Goal: Information Seeking & Learning: Learn about a topic

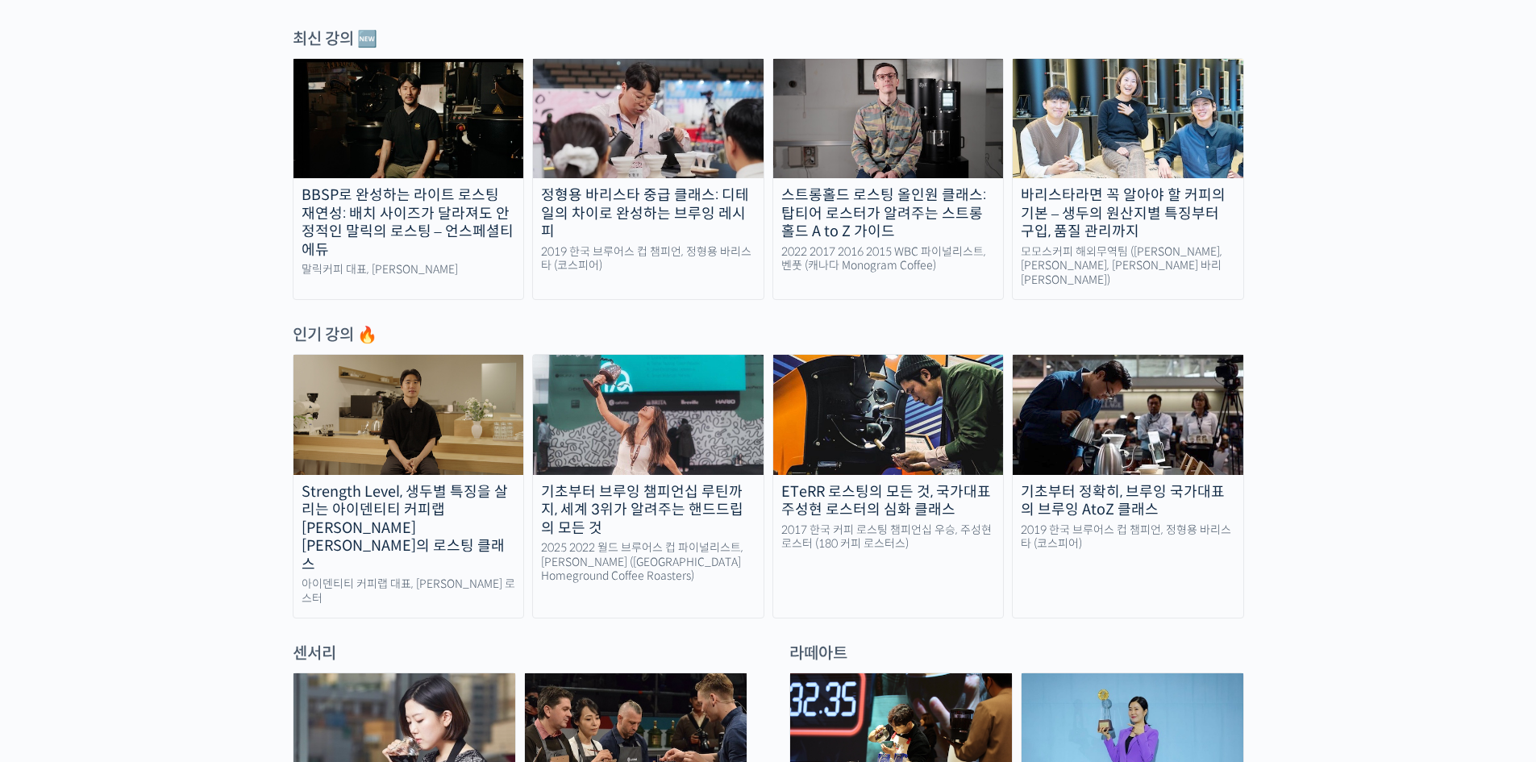
click at [827, 202] on div "스트롱홀드 로스팅 올인원 클래스: 탑티어 로스터가 알려주는 스트롱홀드 A to Z 가이드" at bounding box center [888, 213] width 231 height 55
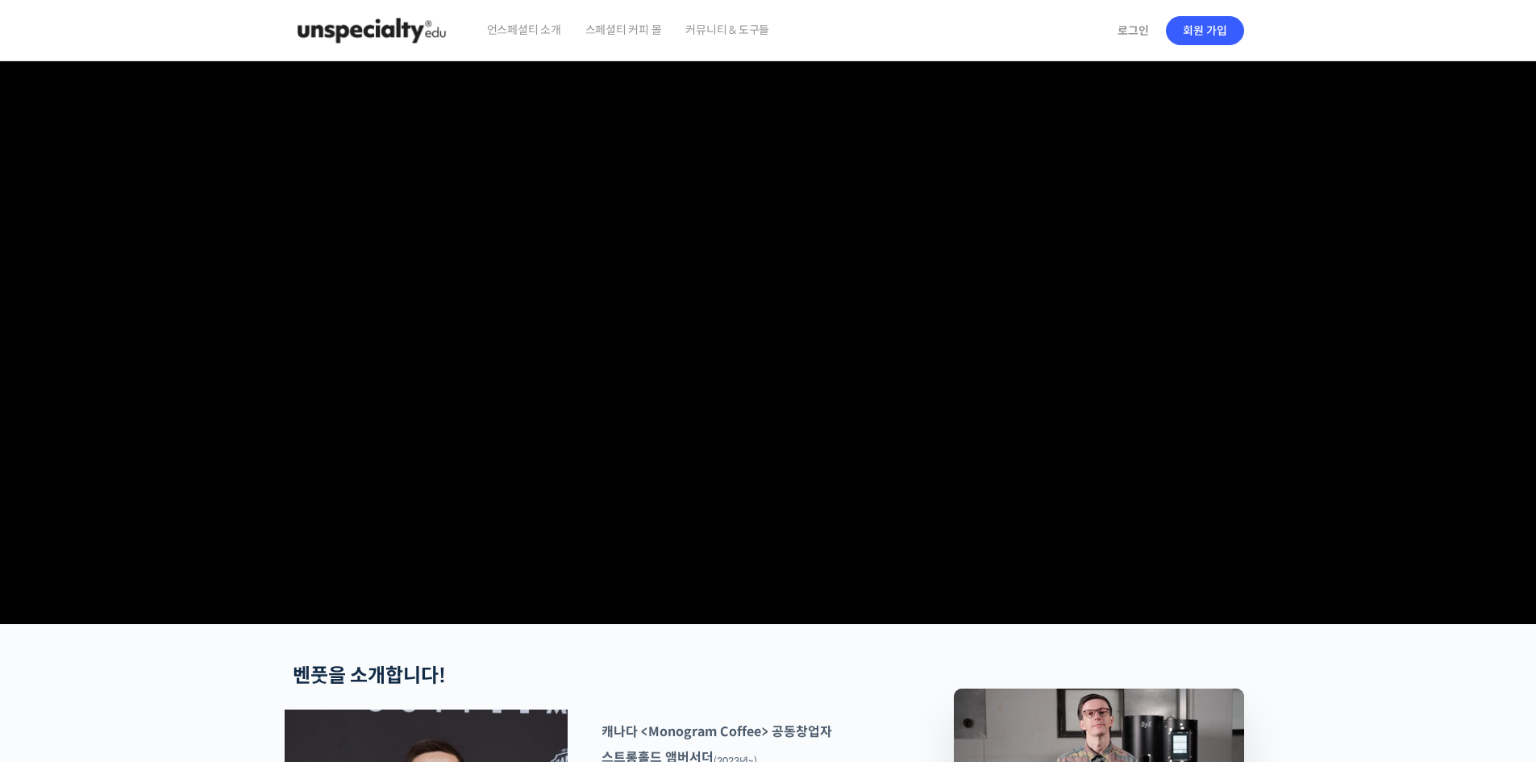
scroll to position [145, 0]
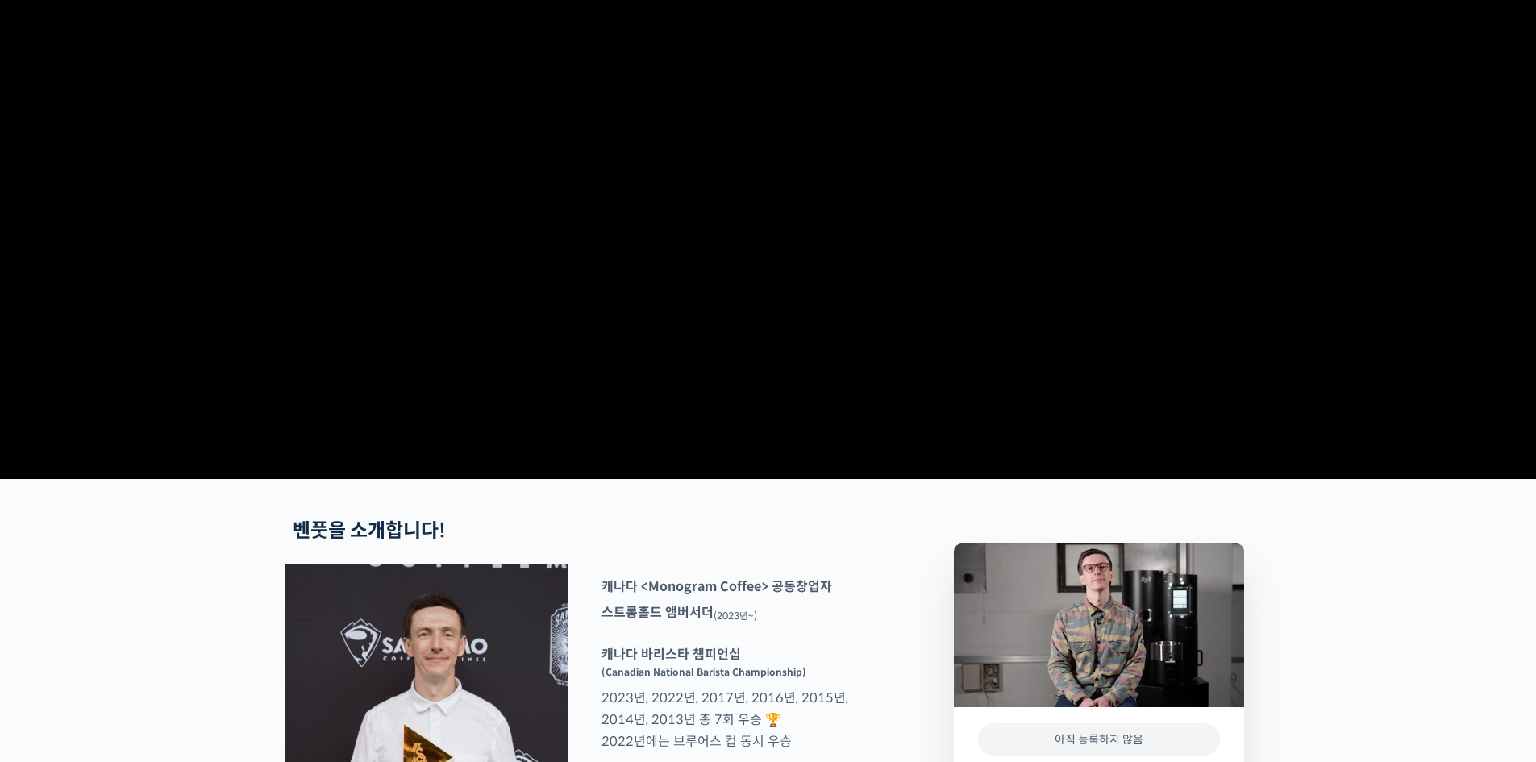
checkbox input "true"
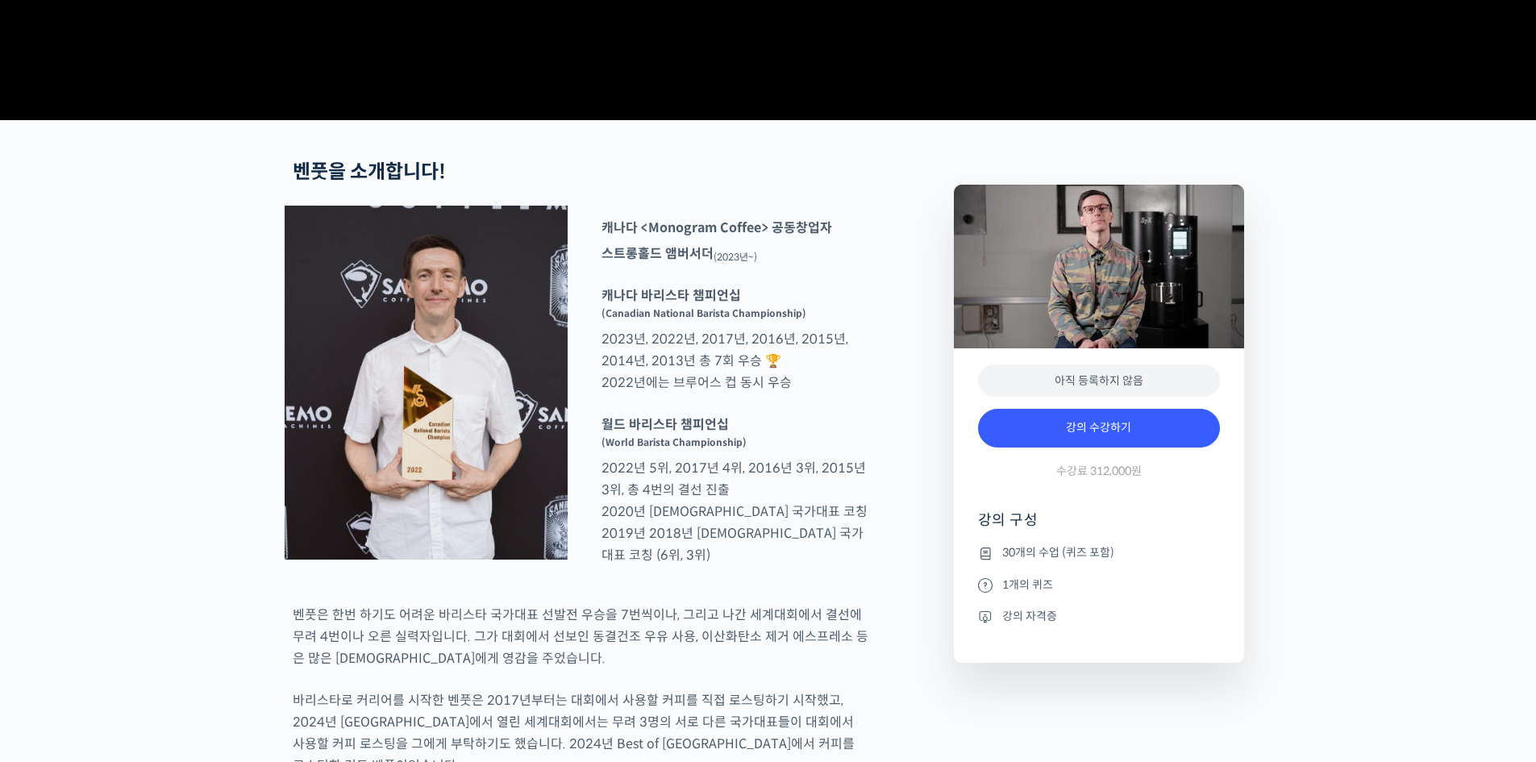
scroll to position [564, 0]
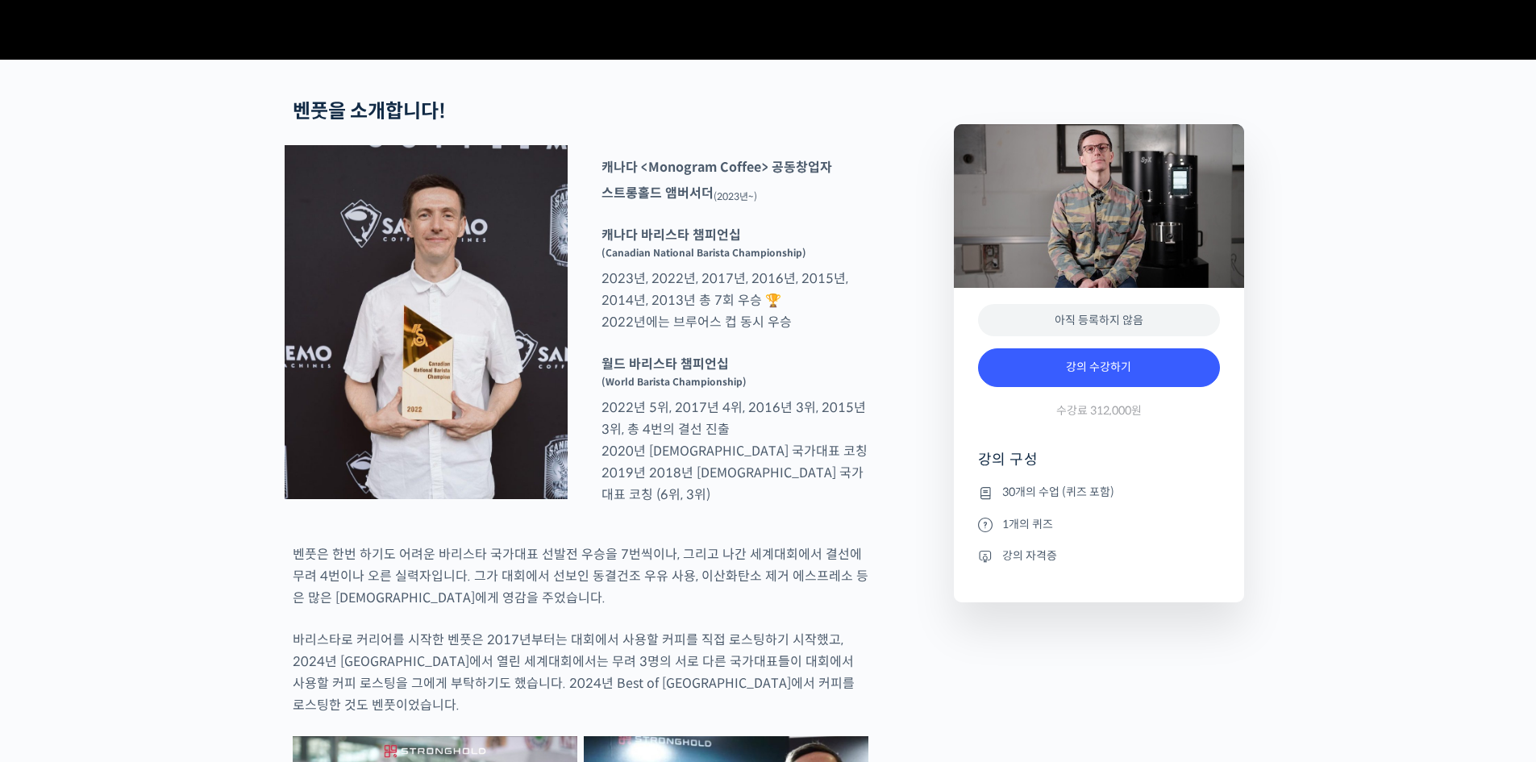
type input "[EMAIL_ADDRESS][DOMAIN_NAME]"
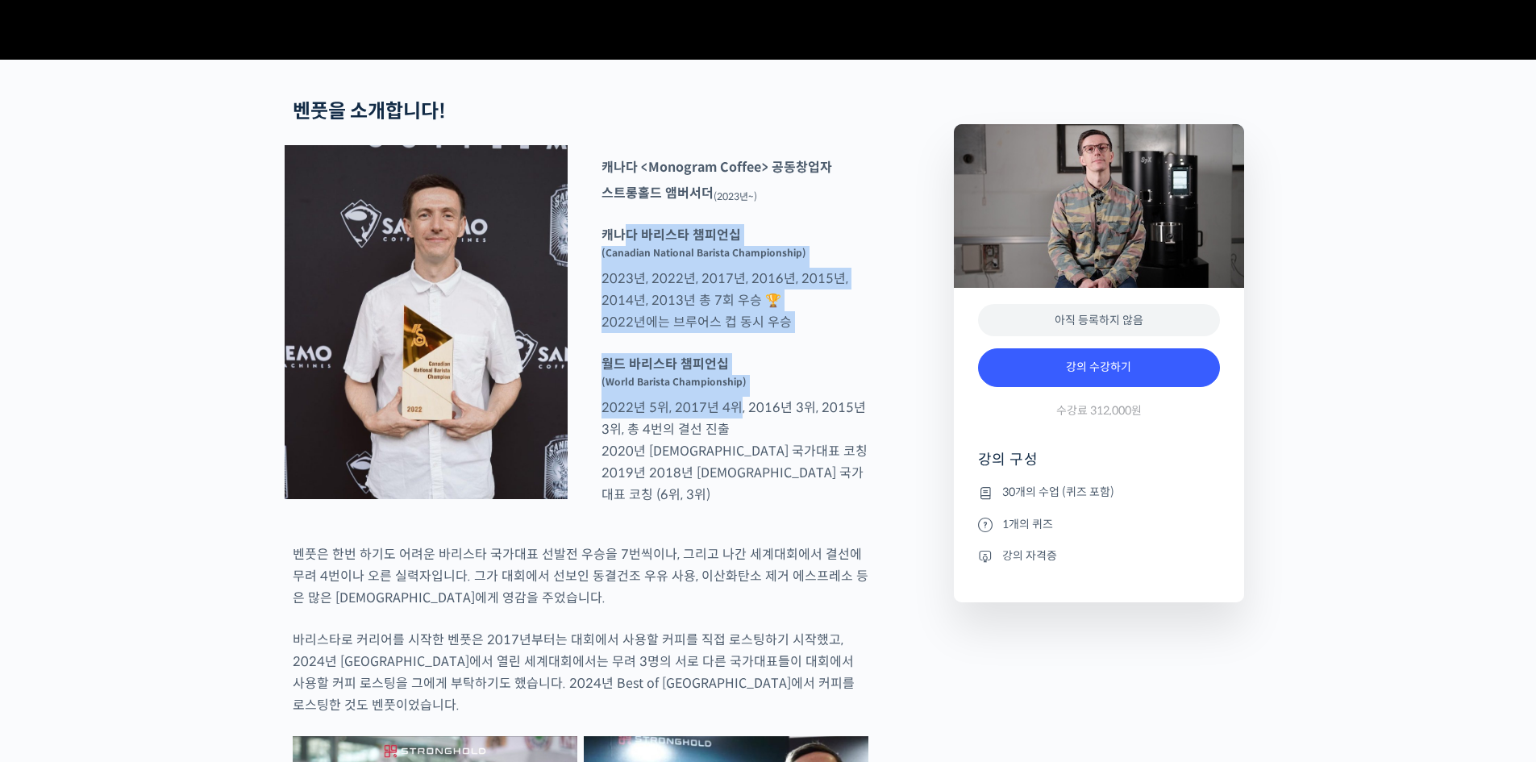
drag, startPoint x: 625, startPoint y: 323, endPoint x: 753, endPoint y: 531, distance: 244.4
click at [740, 492] on div "캐나다 <Monogram Coffee> 공동창업자 스트롱홀드 앰버서더 (2023년~) 캐나다 바리스타 챔피언십 (Canadian Nationa…" at bounding box center [735, 332] width 283 height 353
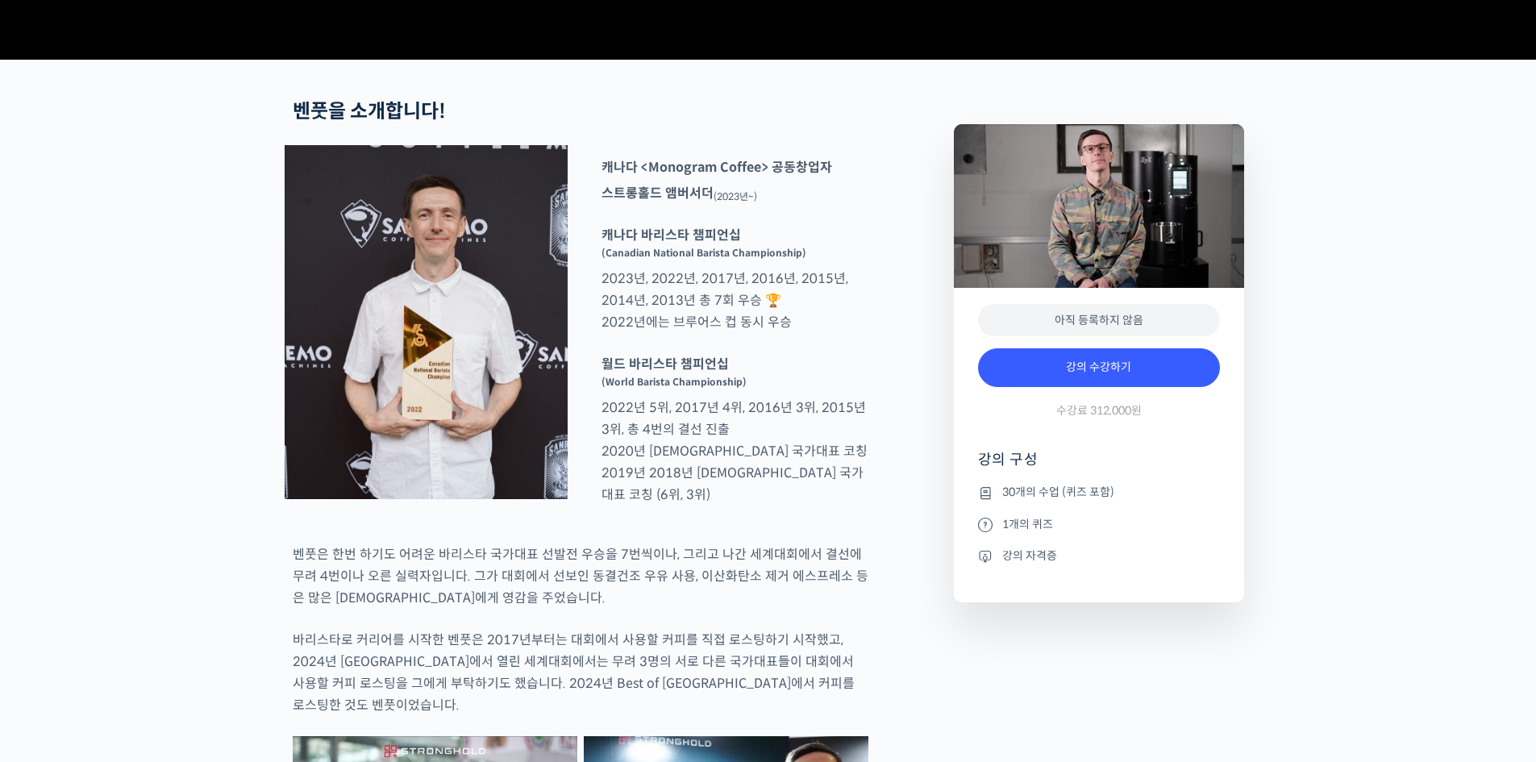
click at [755, 506] on p "월드 바리스타 챔피언십 (World Barista Championship) 2022년 5위, 2017년 4위, 2016년 3위, 2015년 3…" at bounding box center [735, 429] width 283 height 152
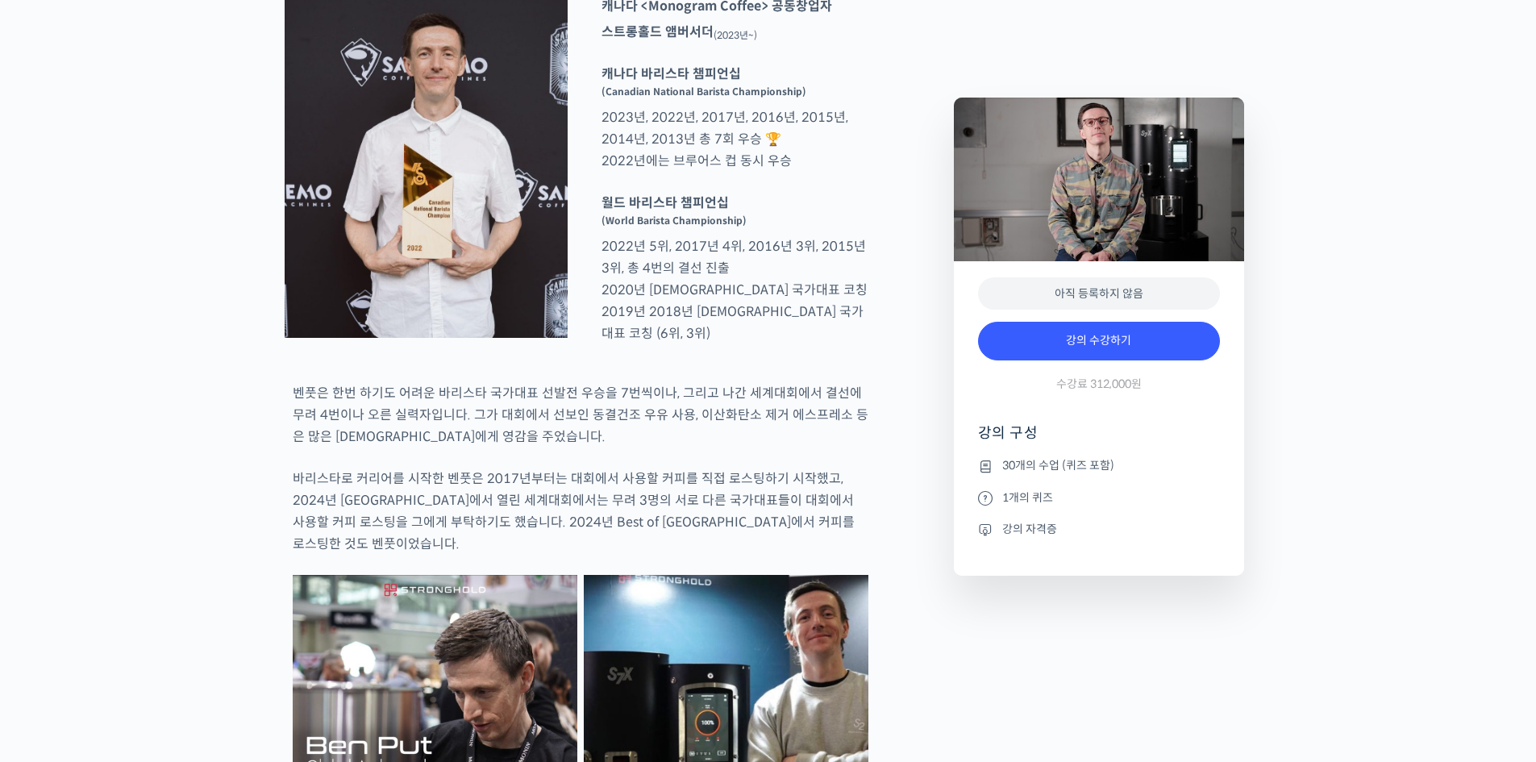
scroll to position [806, 0]
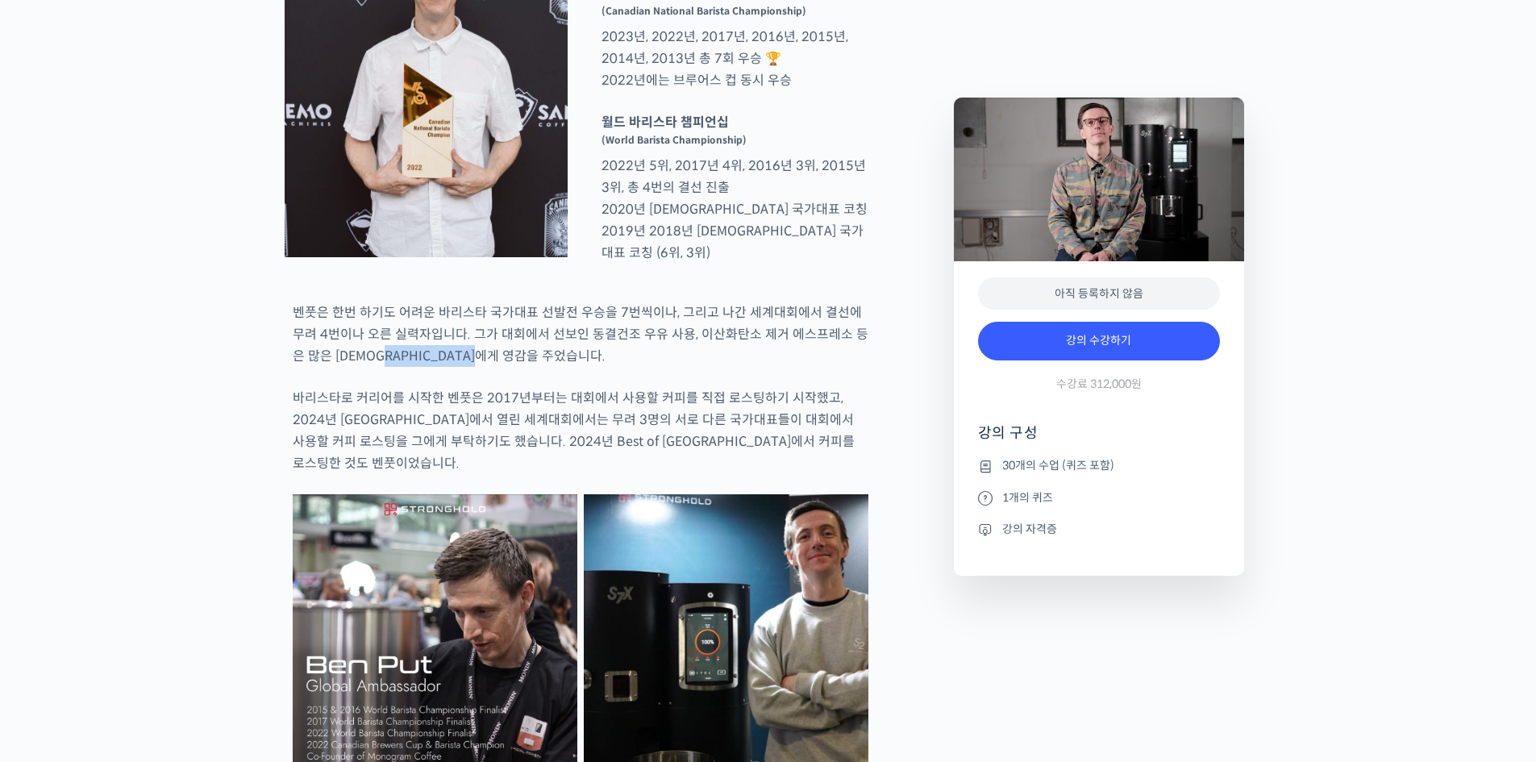
drag, startPoint x: 394, startPoint y: 405, endPoint x: 552, endPoint y: 425, distance: 159.3
click at [552, 367] on p "벤풋은 한번 하기도 어려운 바리스타 국가대표 선발전 우승을 7번씩이나, 그리고 나간 세계대회에서 결선에 무려 4번이나 오른 실력자입니다. 그가…" at bounding box center [581, 334] width 576 height 65
click at [553, 367] on p "벤풋은 한번 하기도 어려운 바리스타 국가대표 선발전 우승을 7번씩이나, 그리고 나간 세계대회에서 결선에 무려 4번이나 오른 실력자입니다. 그가…" at bounding box center [581, 334] width 576 height 65
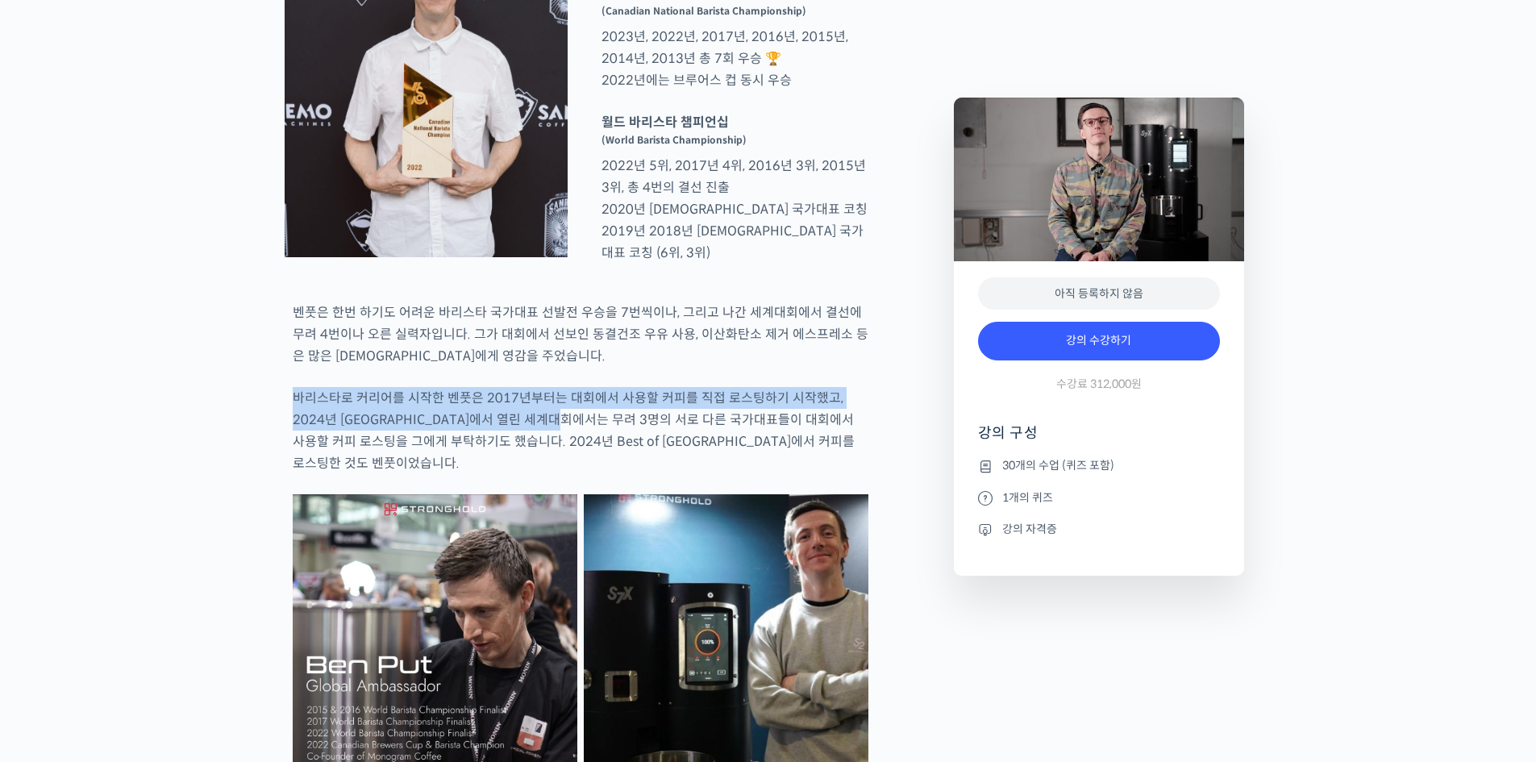
drag, startPoint x: 293, startPoint y: 452, endPoint x: 560, endPoint y: 476, distance: 268.7
click at [560, 474] on p "바리스타로 커리어를 시작한 벤풋은 2017년부터는 대회에서 사용할 커피를 직접 로스팅하기 시작했고, 2024년 [GEOGRAPHIC_DATA]…" at bounding box center [581, 430] width 576 height 87
click at [681, 474] on p "바리스타로 커리어를 시작한 벤풋은 2017년부터는 대회에서 사용할 커피를 직접 로스팅하기 시작했고, 2024년 [GEOGRAPHIC_DATA]…" at bounding box center [581, 430] width 576 height 87
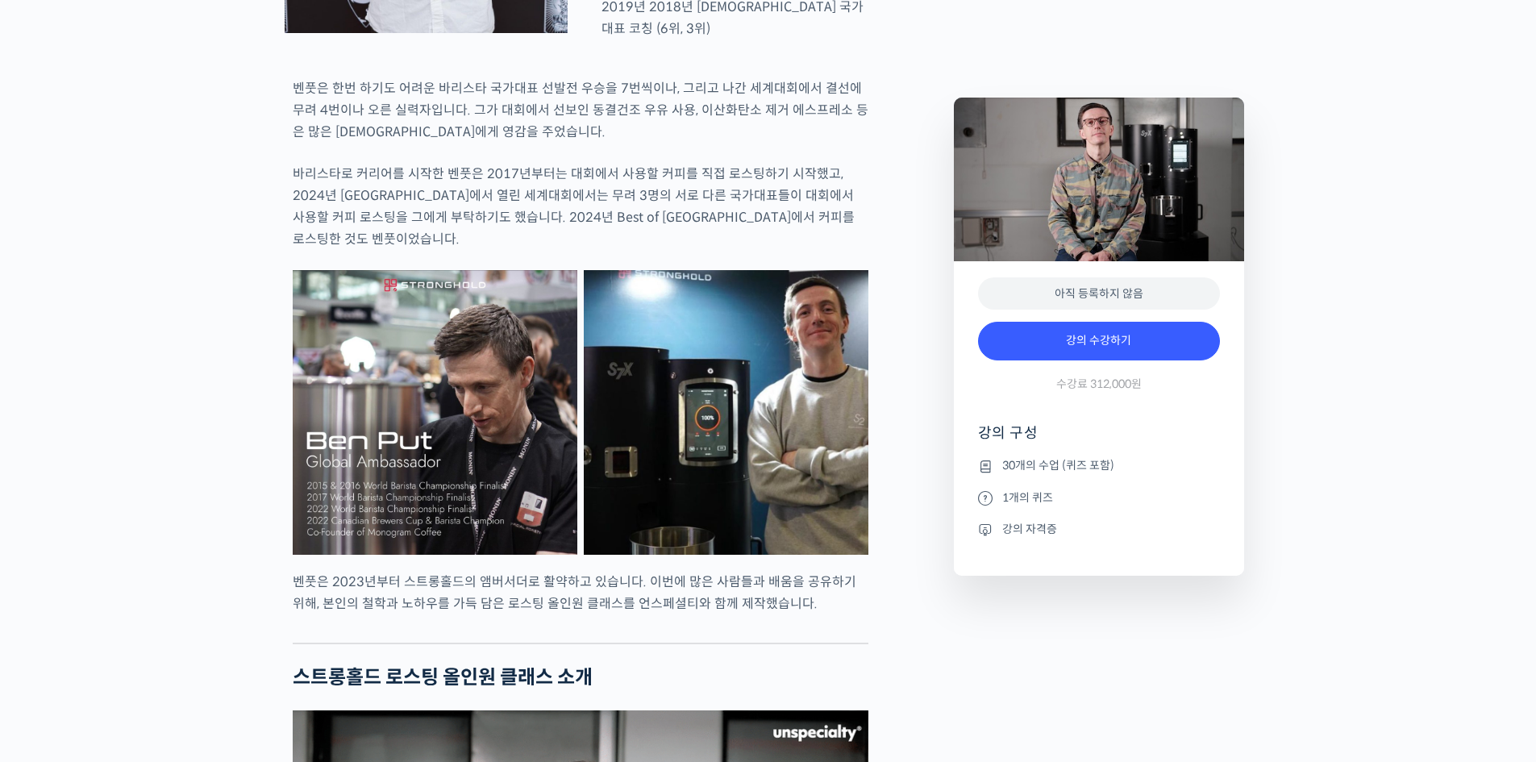
scroll to position [1210, 0]
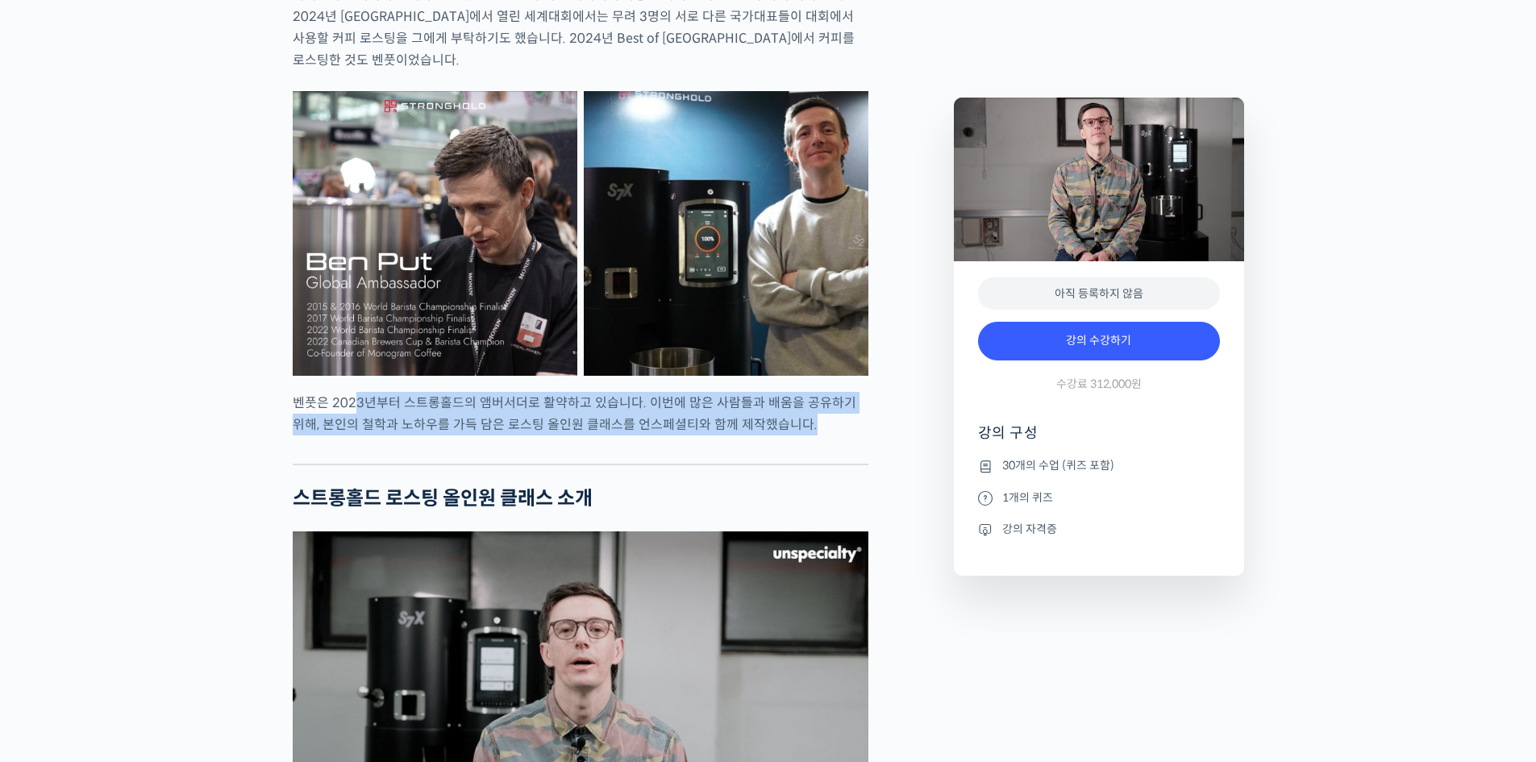
drag, startPoint x: 389, startPoint y: 452, endPoint x: 588, endPoint y: 481, distance: 201.3
click at [588, 464] on div at bounding box center [581, 451] width 576 height 24
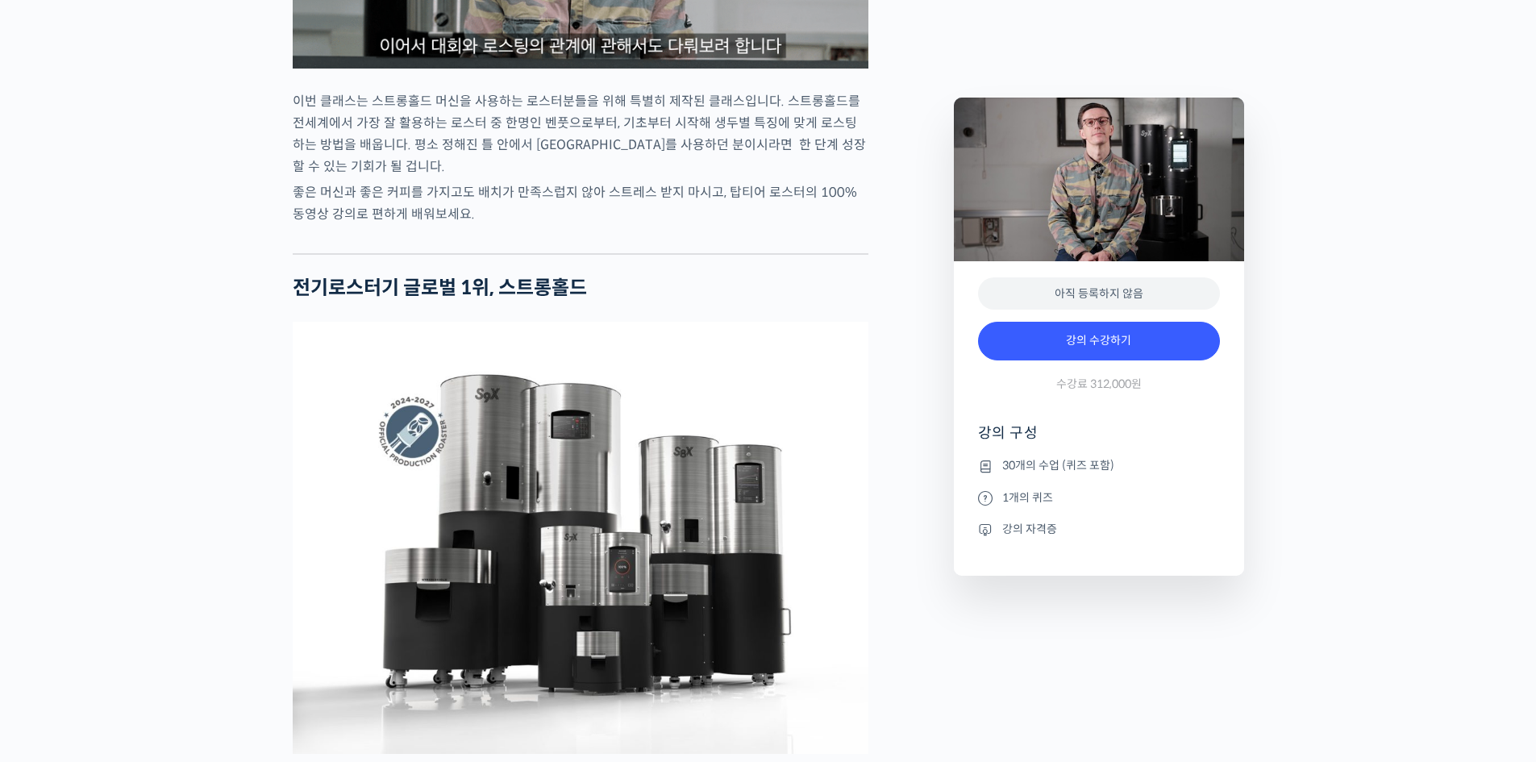
scroll to position [2016, 0]
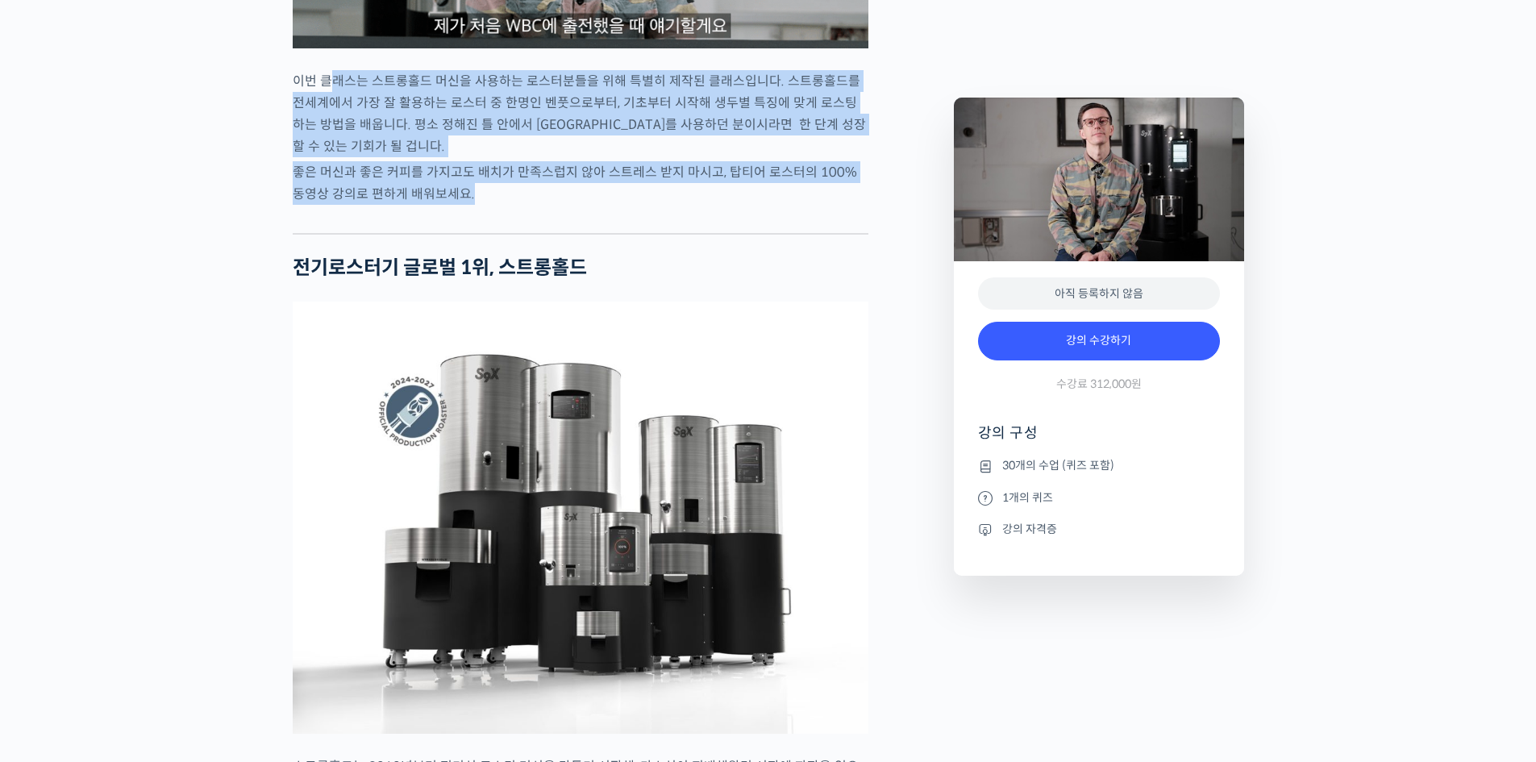
drag, startPoint x: 362, startPoint y: 123, endPoint x: 658, endPoint y: 265, distance: 328.2
click at [459, 205] on p "좋은 머신과 좋은 커피를 가지고도 배치가 만족스럽지 않아 스트레스 받지 마시고, 탑티어 로스터의 100% 동영상 강의로 편하게 배워보세요." at bounding box center [581, 183] width 576 height 44
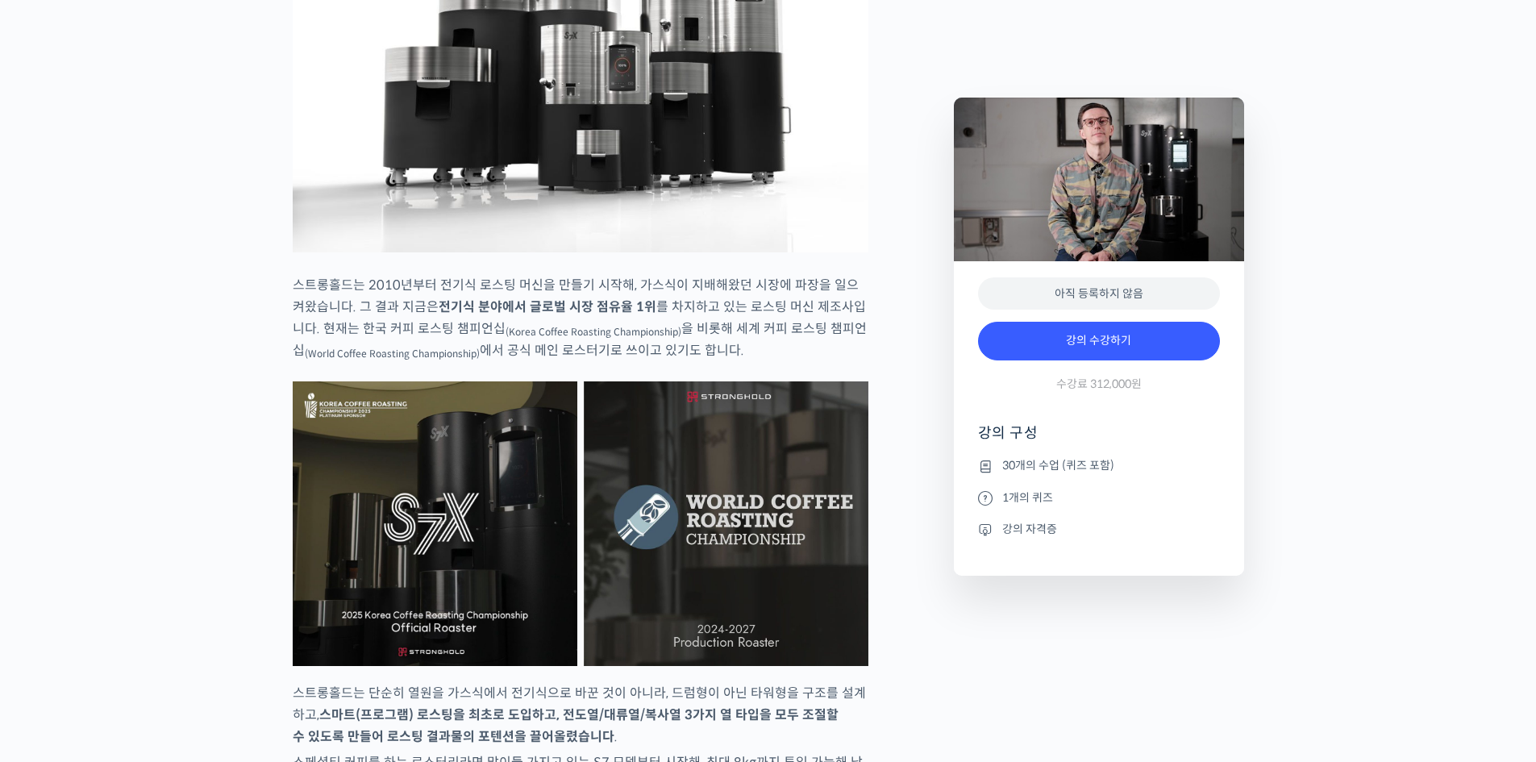
scroll to position [2500, 0]
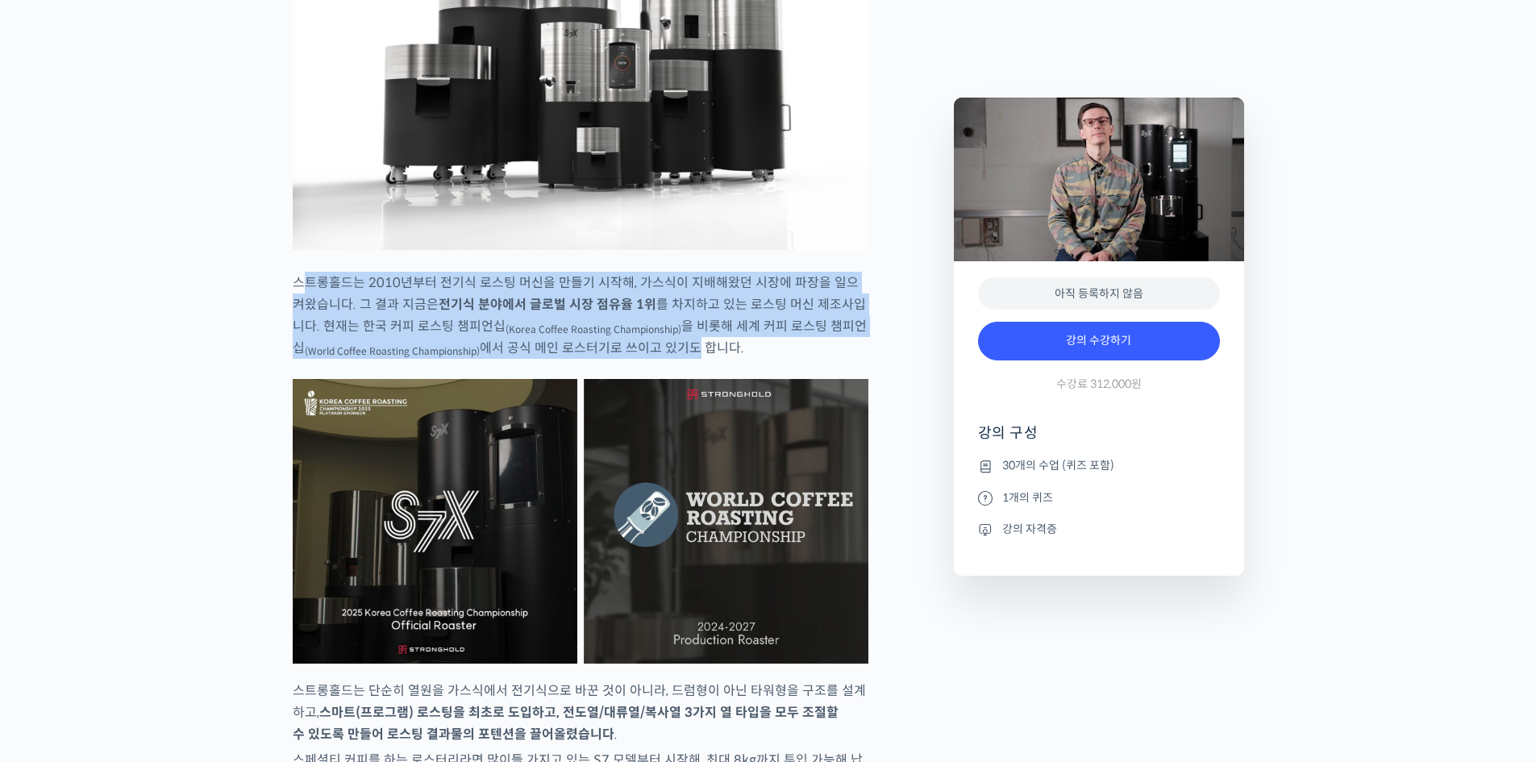
drag, startPoint x: 307, startPoint y: 299, endPoint x: 718, endPoint y: 393, distance: 421.0
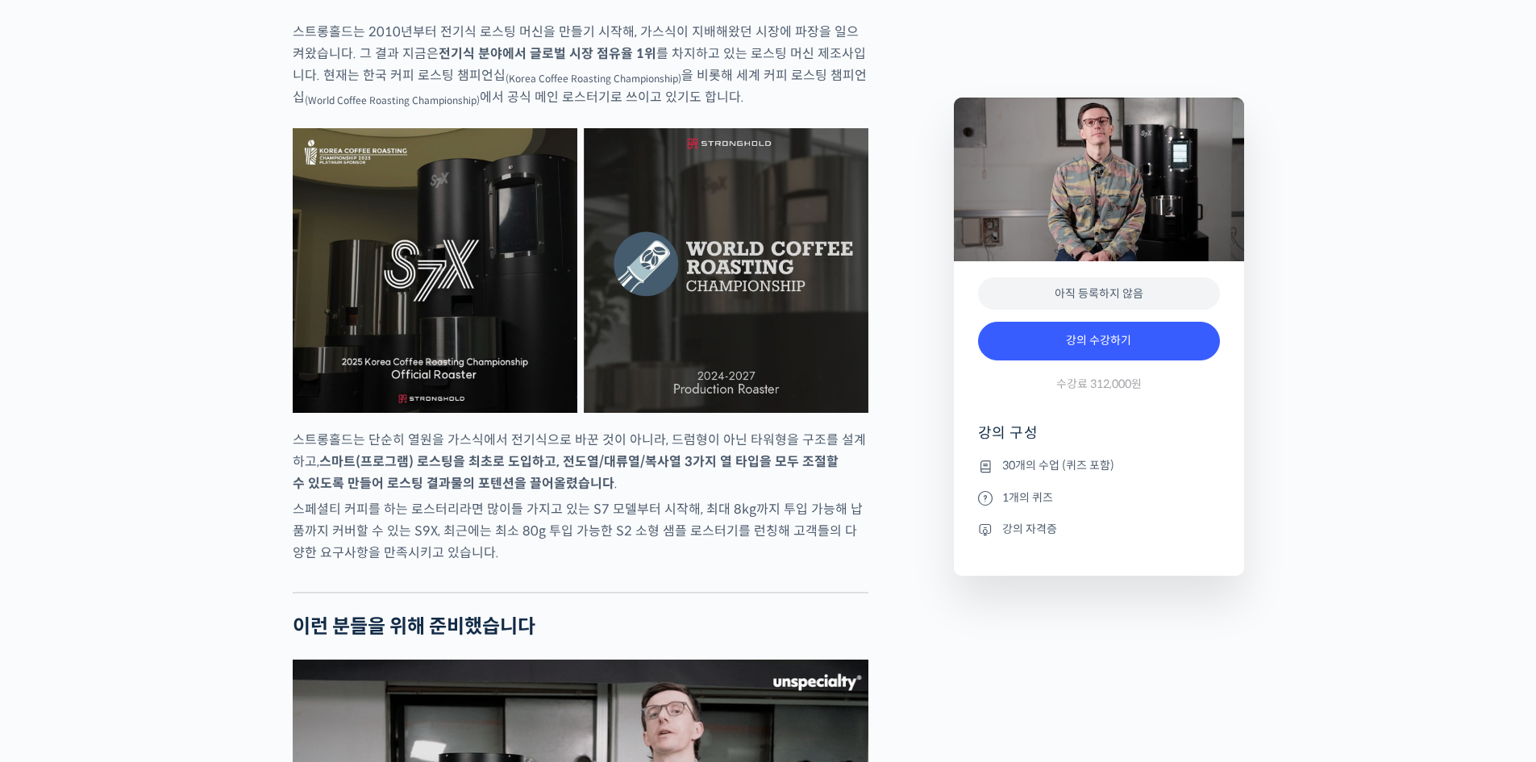
scroll to position [2822, 0]
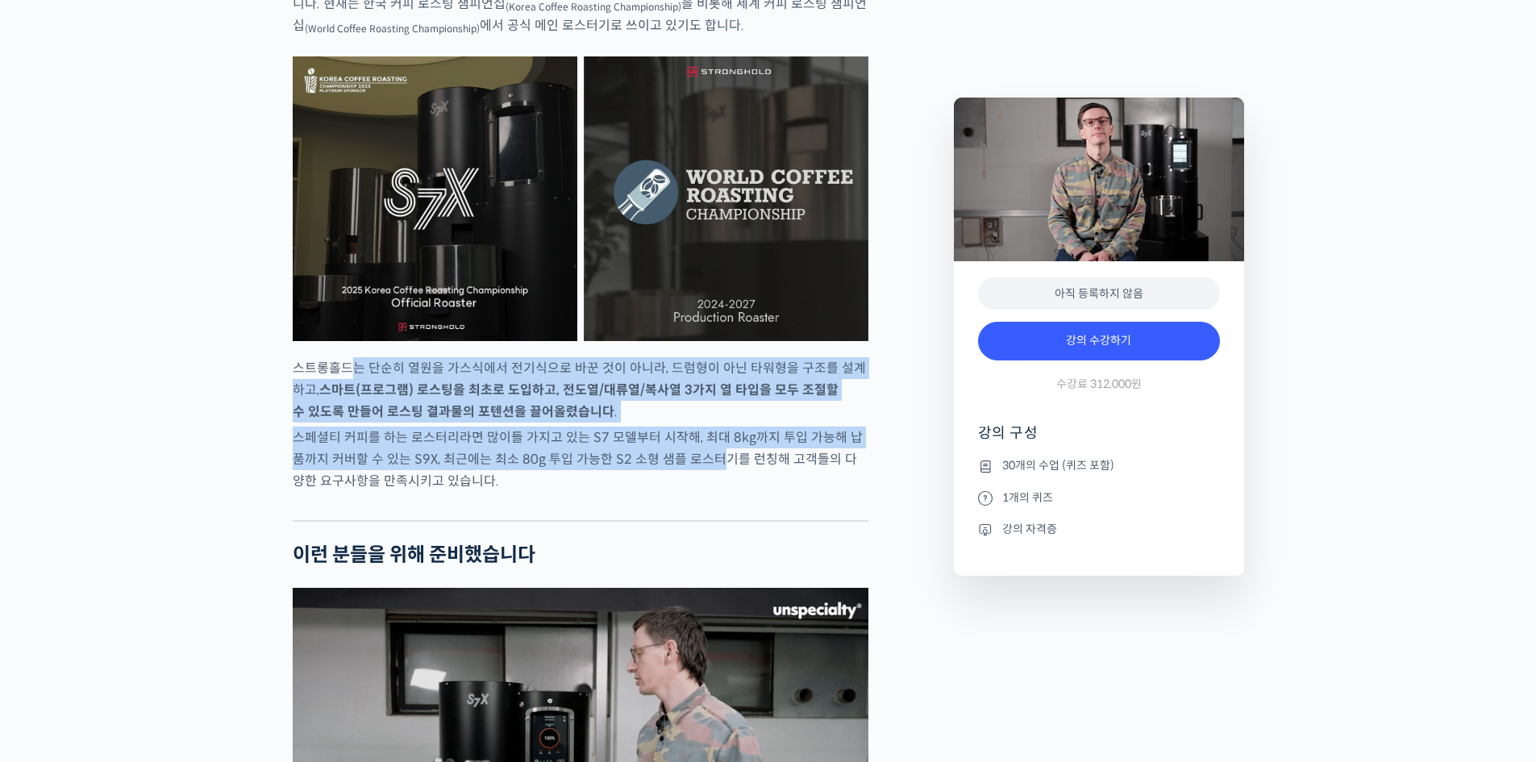
drag, startPoint x: 357, startPoint y: 398, endPoint x: 701, endPoint y: 490, distance: 355.8
click at [701, 490] on p "스페셜티 커피를 하는 로스터리라면 많이들 가지고 있는 S7 모델부터 시작해, 최대 8kg까지 투입 가능해 납품까지 커버할 수 있는 S9X, 최…" at bounding box center [581, 459] width 576 height 65
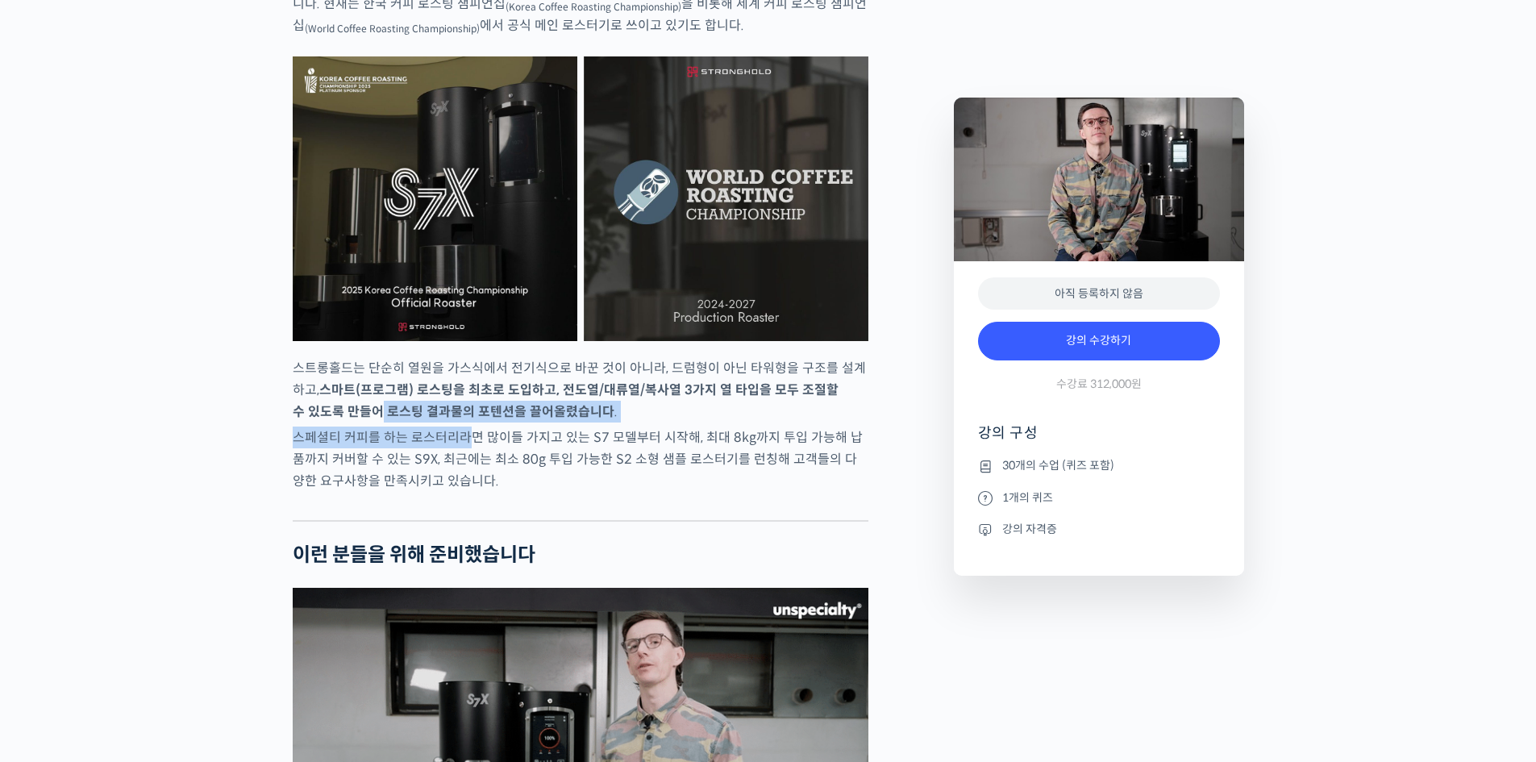
drag, startPoint x: 338, startPoint y: 445, endPoint x: 496, endPoint y: 467, distance: 159.5
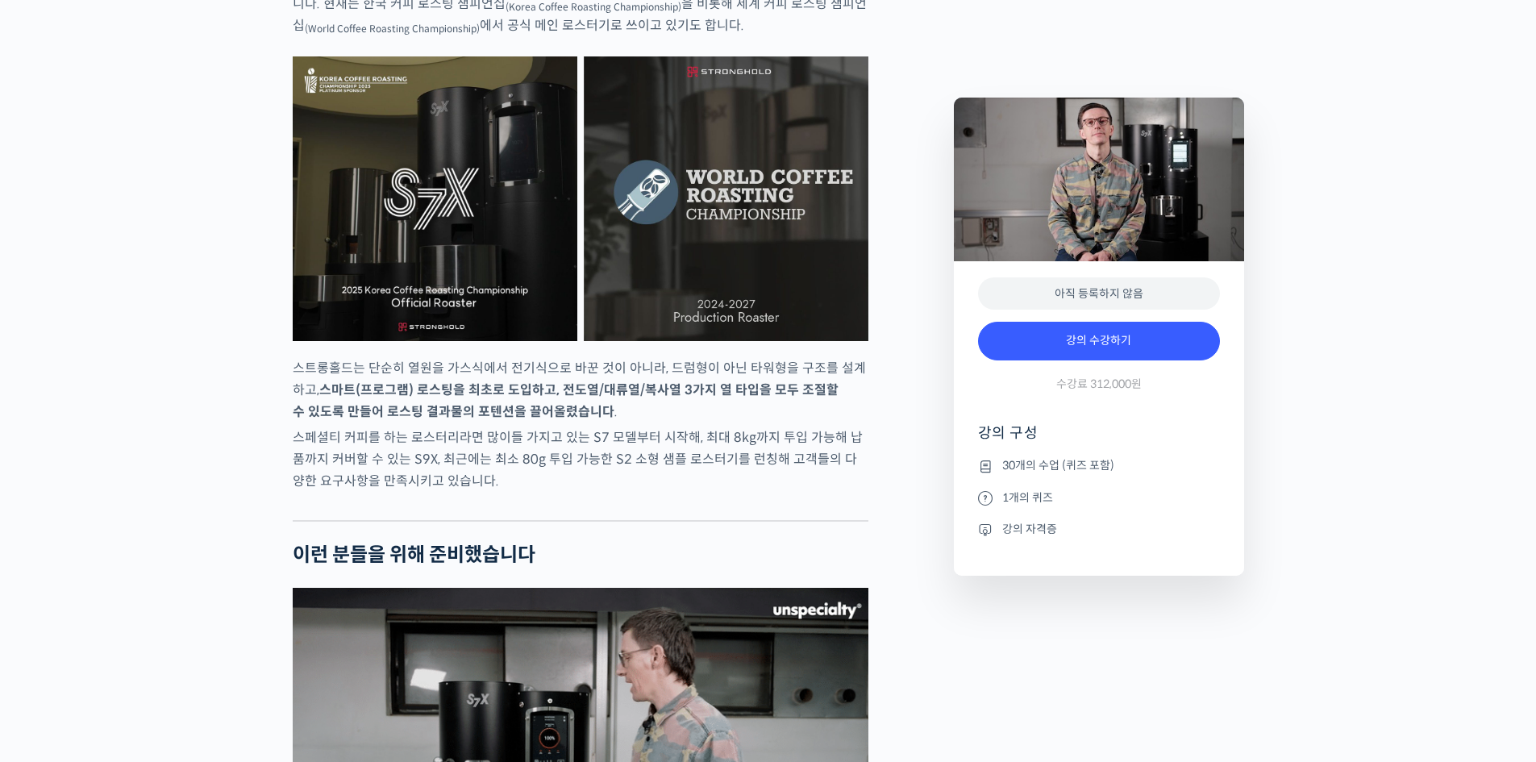
click at [500, 467] on p "스페셜티 커피를 하는 로스터리라면 많이들 가지고 있는 S7 모델부터 시작해, 최대 8kg까지 투입 가능해 납품까지 커버할 수 있는 S9X, 최…" at bounding box center [581, 459] width 576 height 65
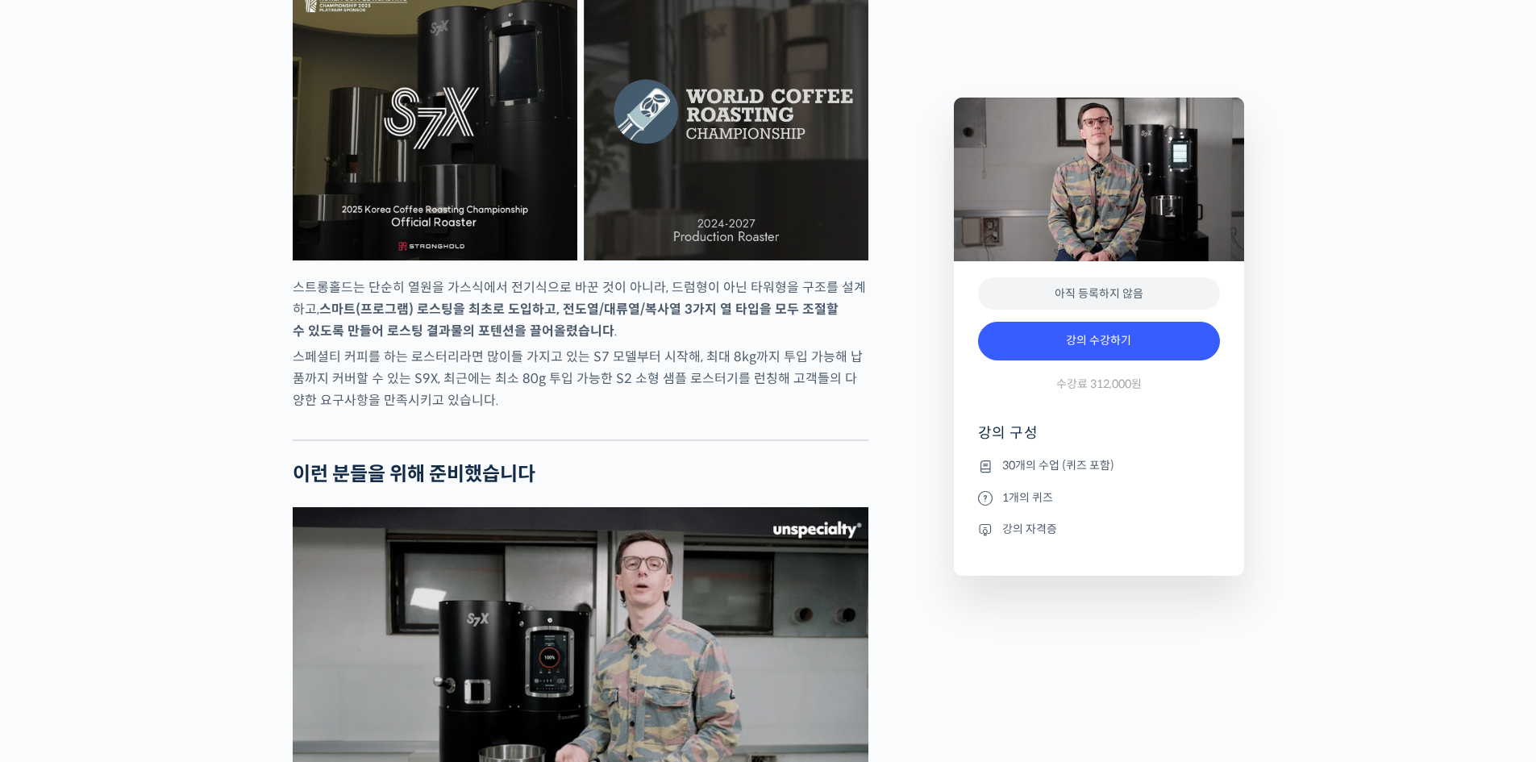
scroll to position [2984, 0]
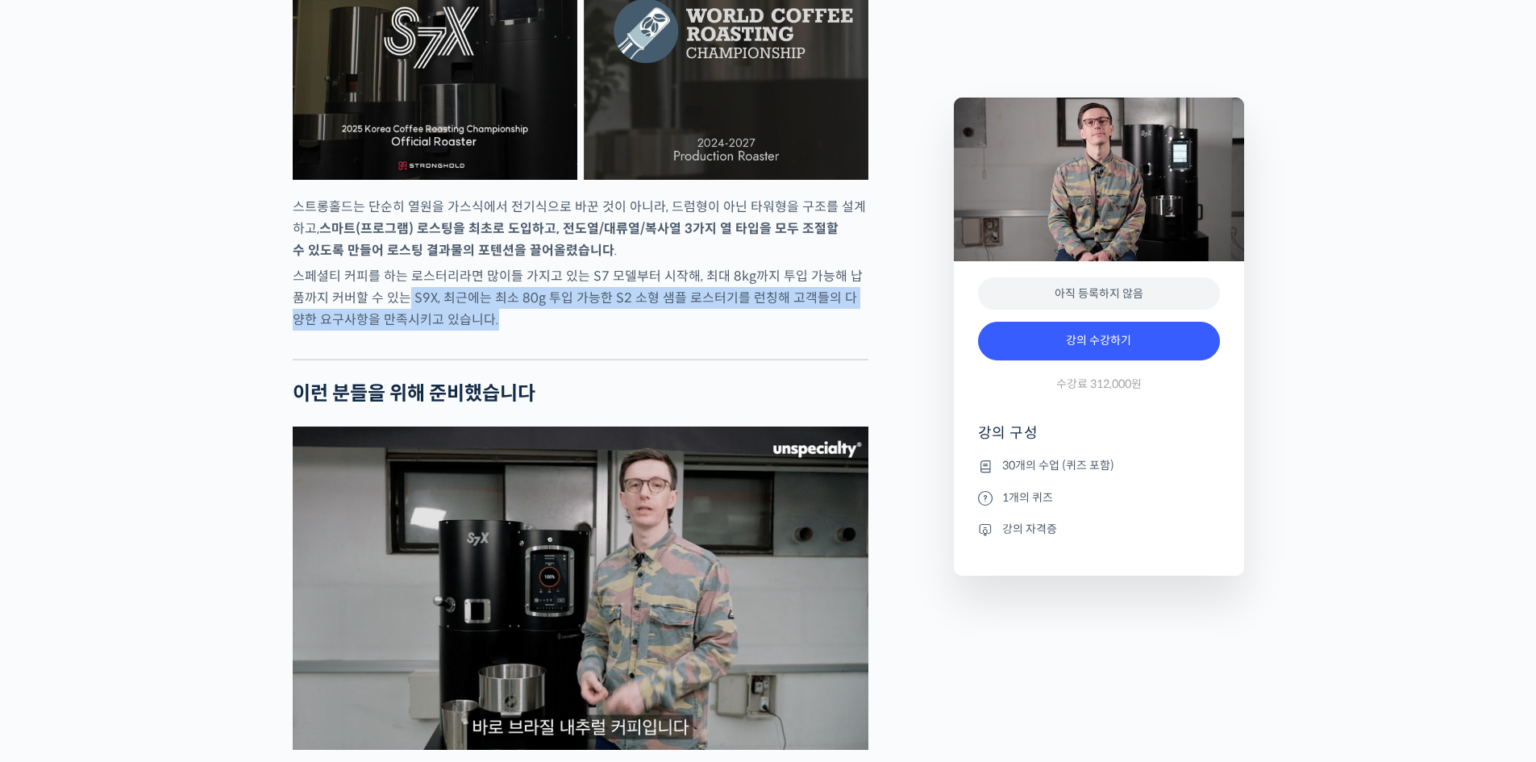
drag, startPoint x: 394, startPoint y: 331, endPoint x: 539, endPoint y: 373, distance: 150.9
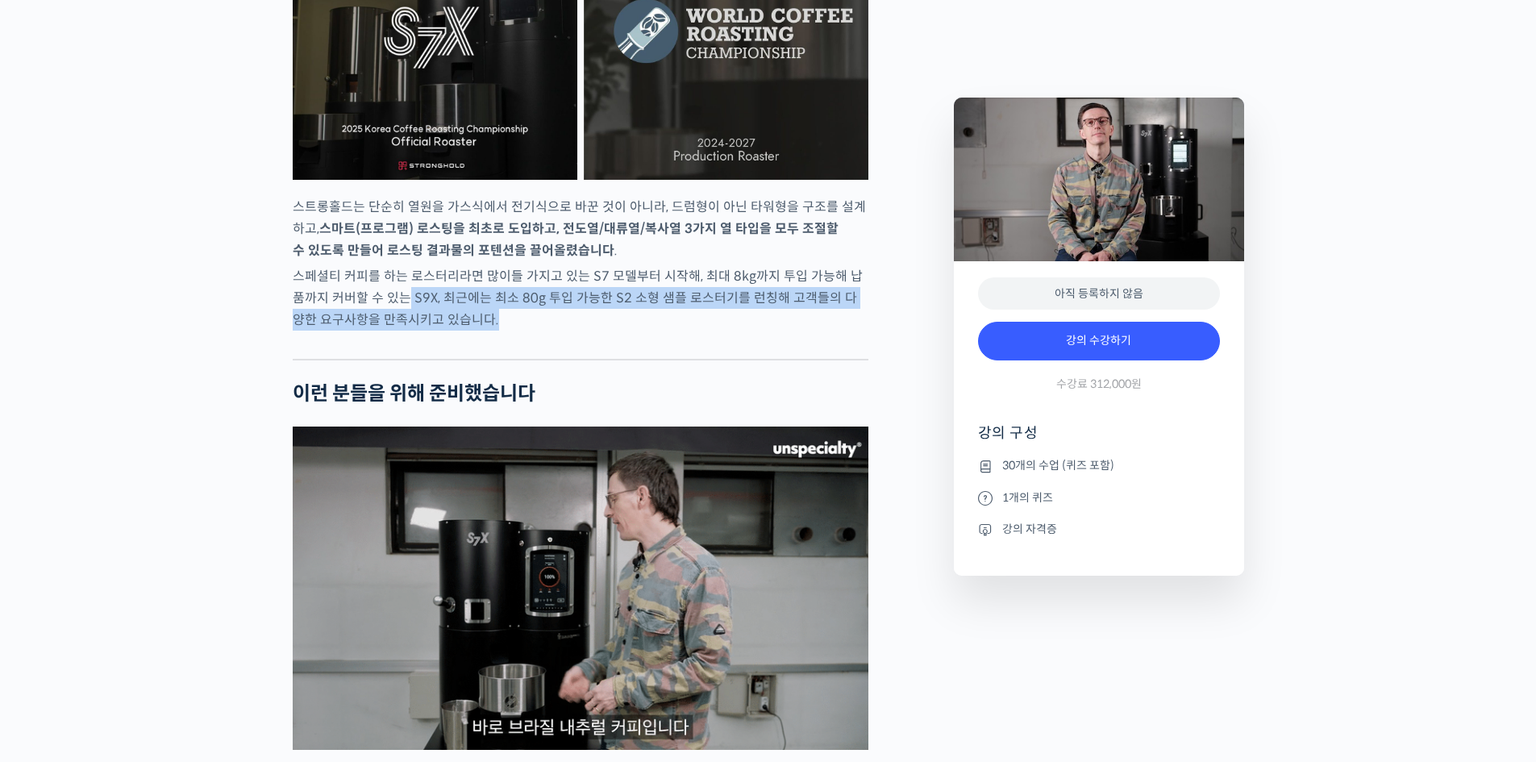
click at [539, 359] on div at bounding box center [581, 347] width 576 height 24
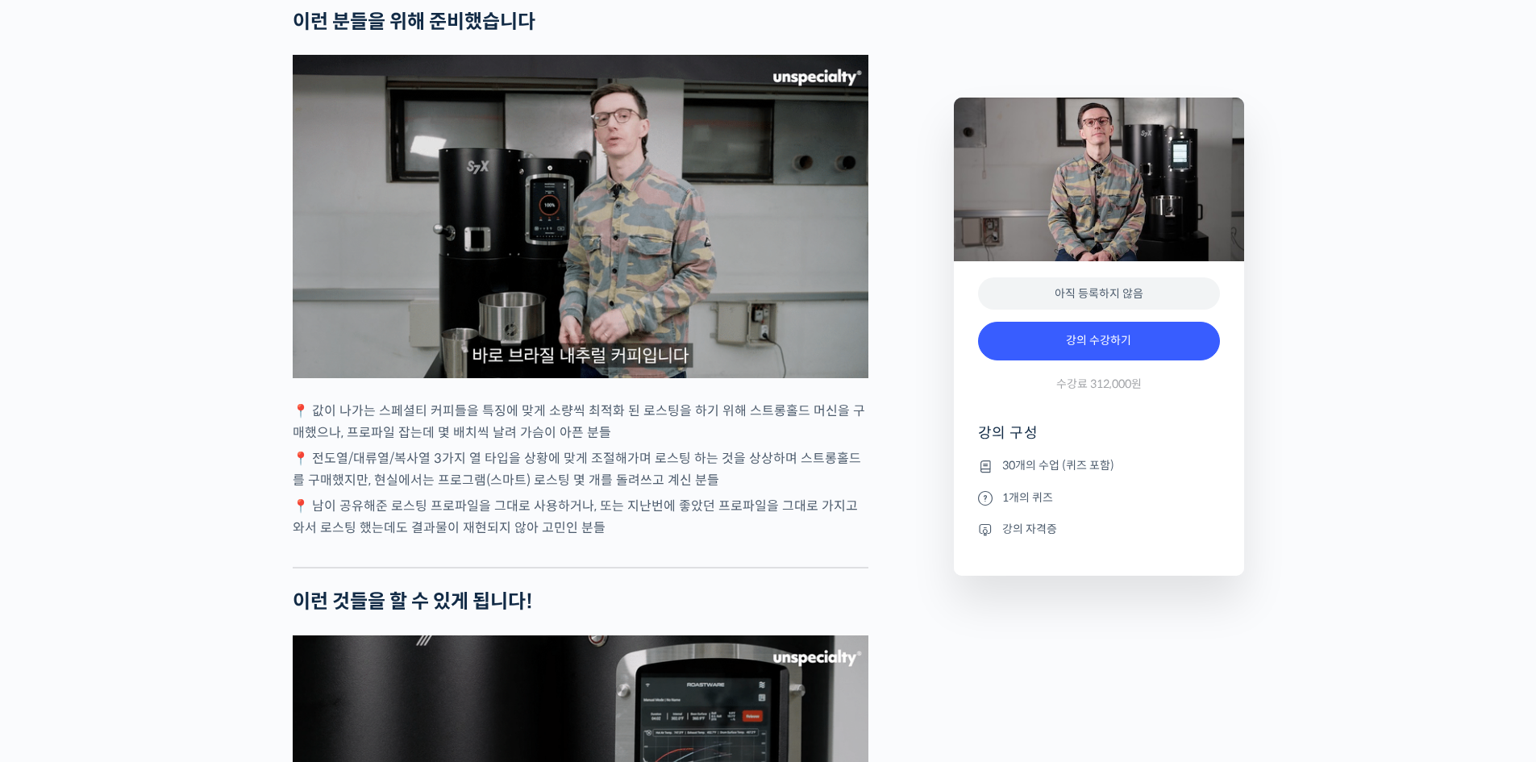
scroll to position [3387, 0]
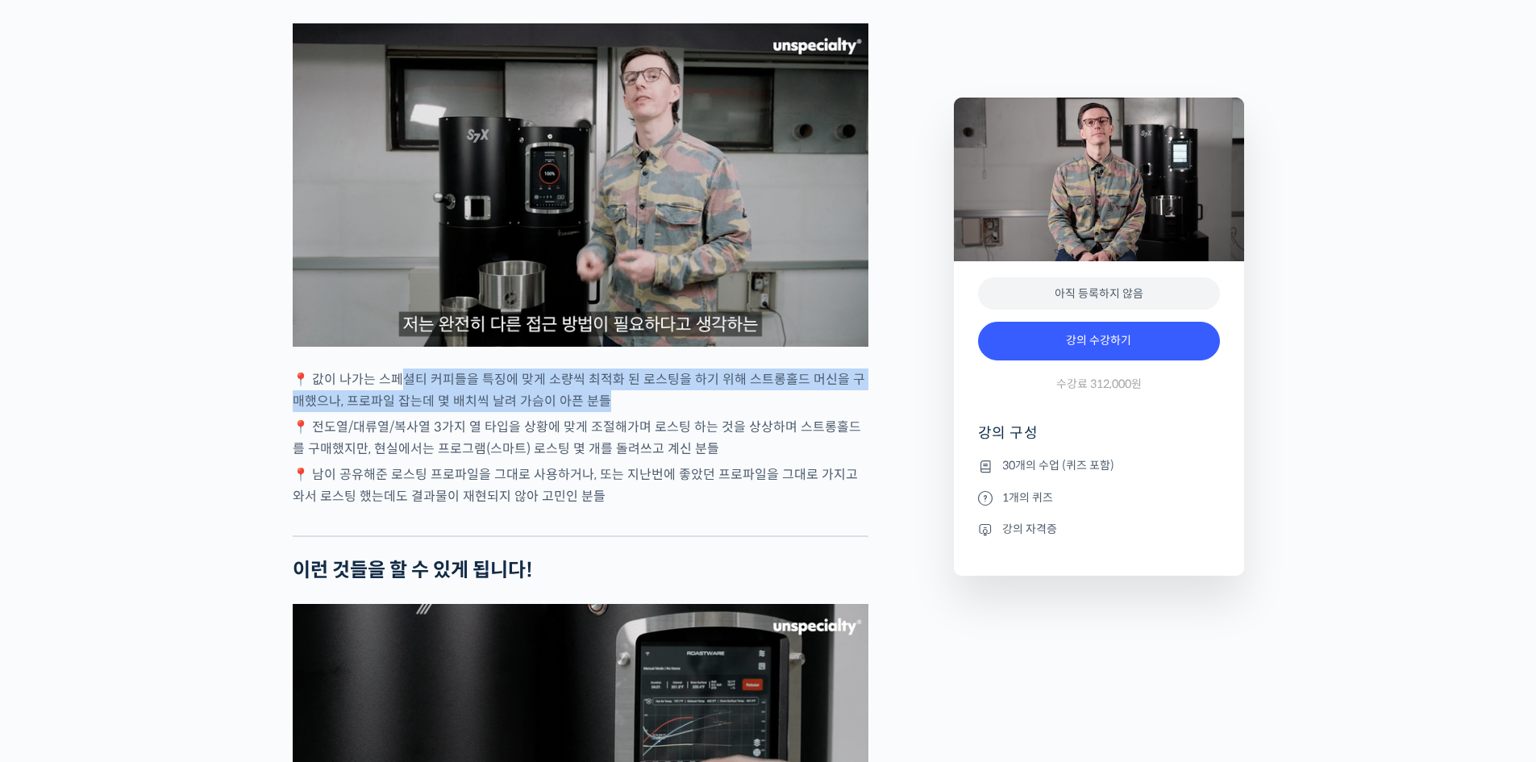
drag, startPoint x: 433, startPoint y: 414, endPoint x: 639, endPoint y: 449, distance: 209.3
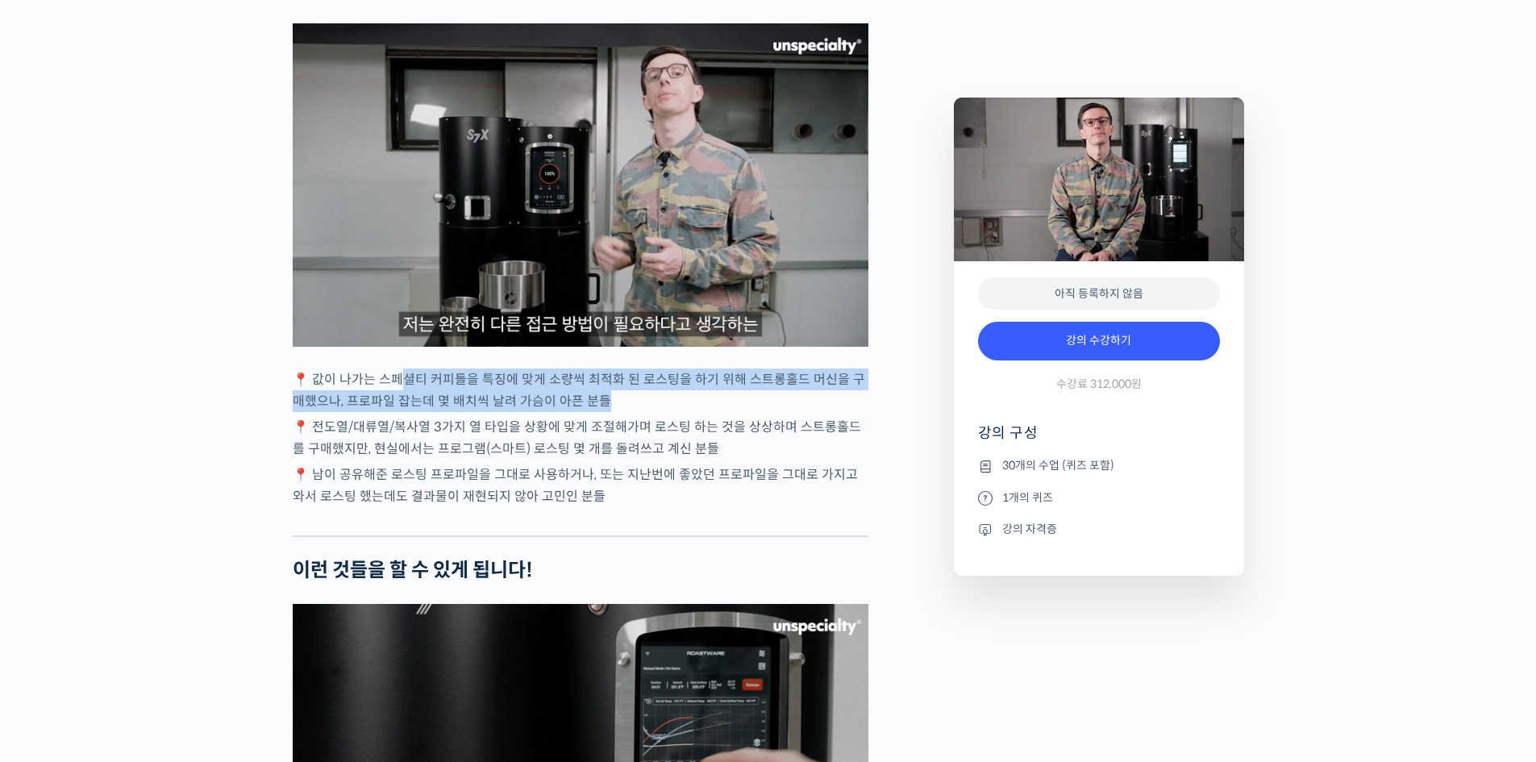
click at [639, 412] on p "📍 값이 나가는 스페셜티 커피들을 특징에 맞게 소량씩 최적화 된 로스팅을 하기 위해 스트롱홀드 머신을 구매했으나, 프로파일 잡는데 몇 배치씩 …" at bounding box center [581, 391] width 576 height 44
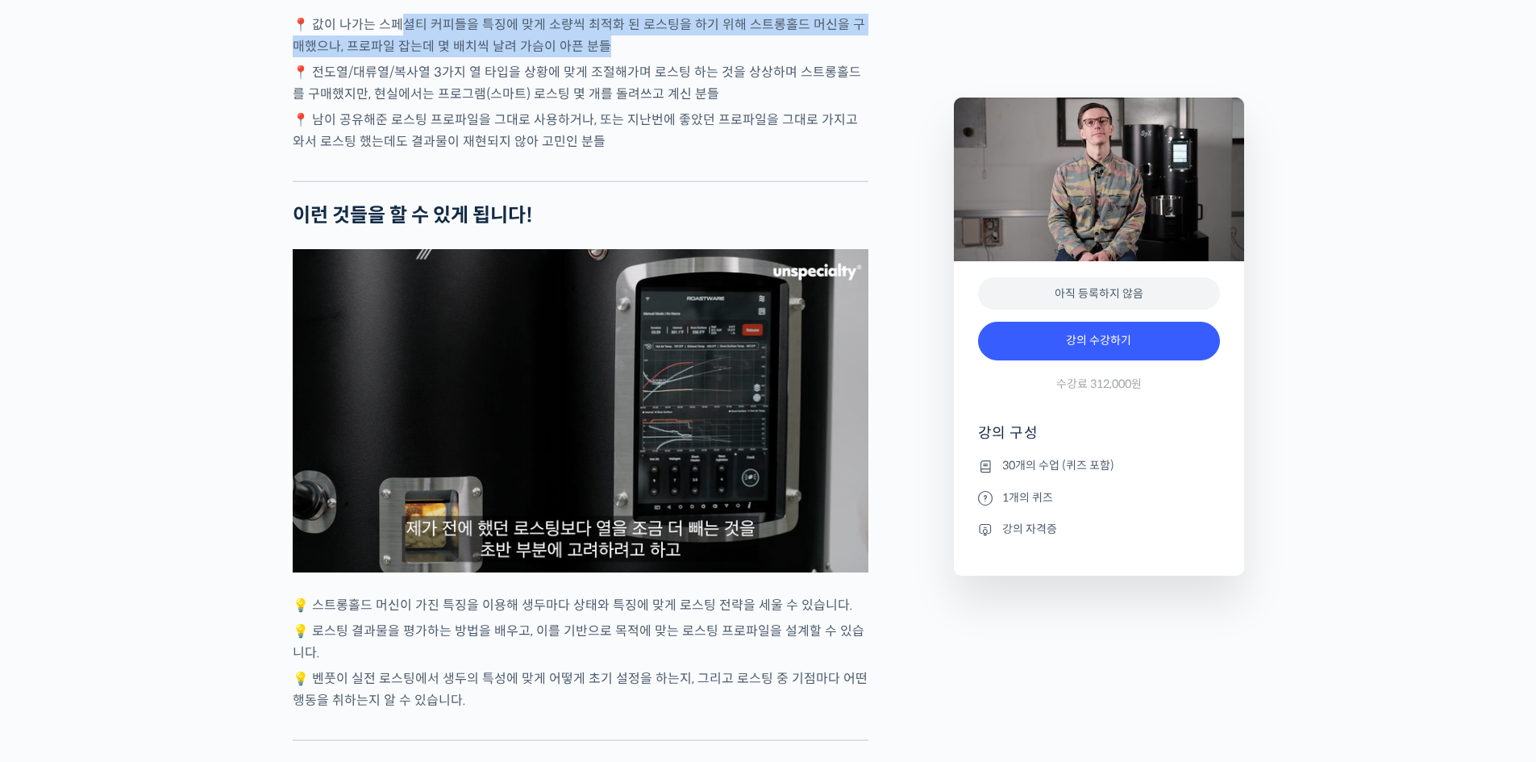
scroll to position [3951, 0]
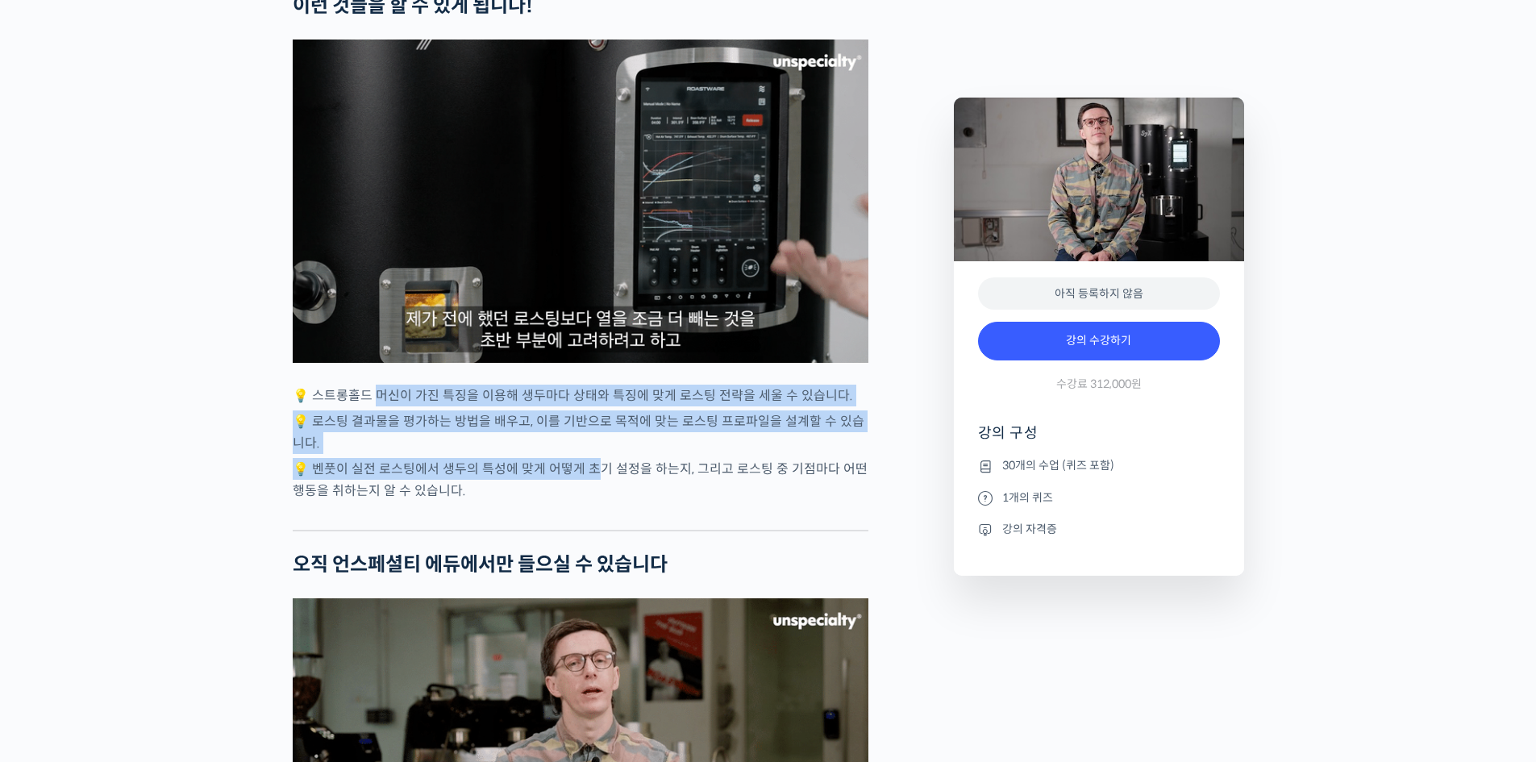
drag, startPoint x: 379, startPoint y: 430, endPoint x: 664, endPoint y: 535, distance: 304.1
click at [649, 527] on div "벤풋을 소개합니다! [GEOGRAPHIC_DATA] <Monogram Coffee> 공동창업자 스트롱홀드 앰버서더 (2023년~) 캐나다 바리…" at bounding box center [581, 273] width 576 height 7120
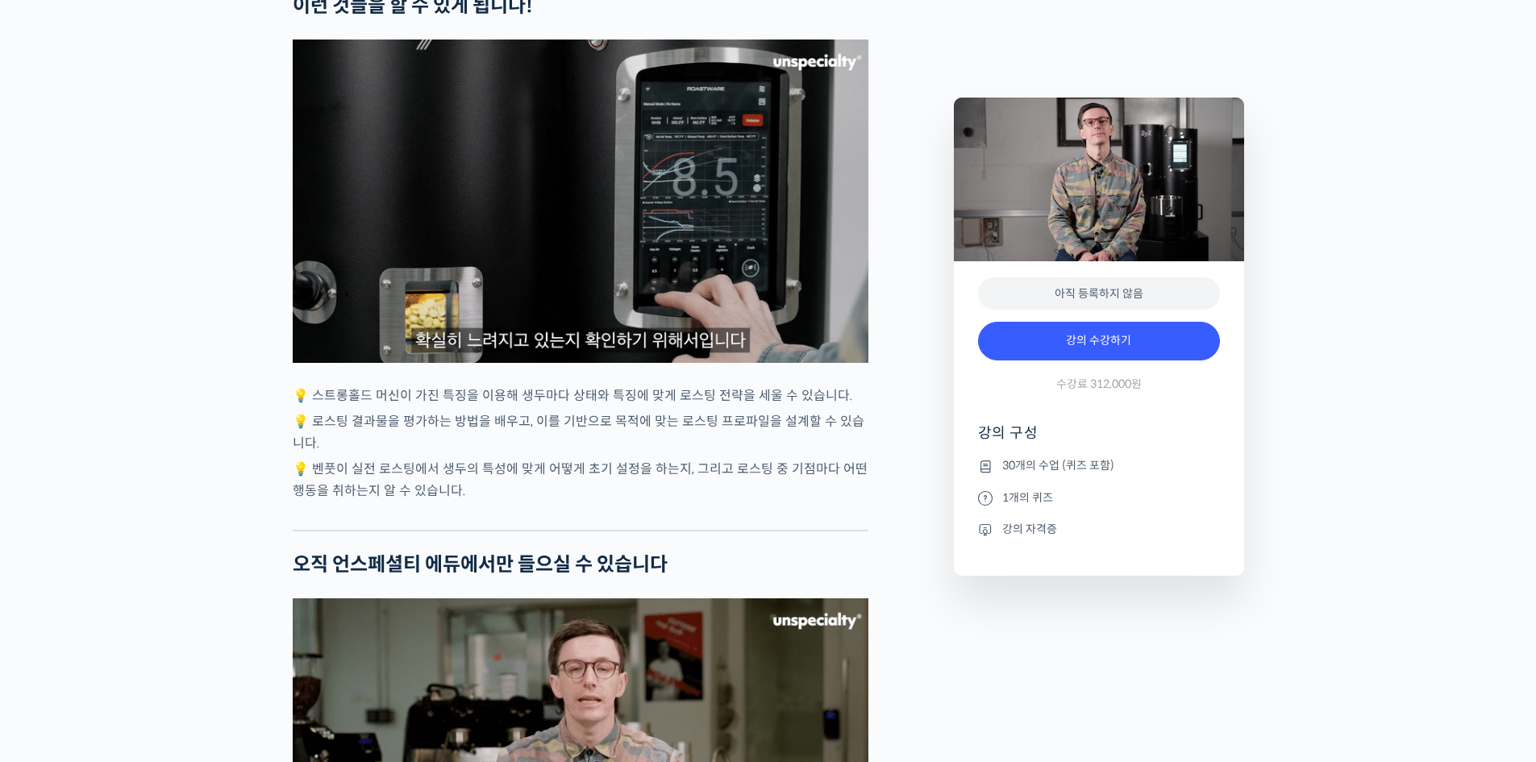
drag, startPoint x: 687, startPoint y: 549, endPoint x: 698, endPoint y: 550, distance: 11.3
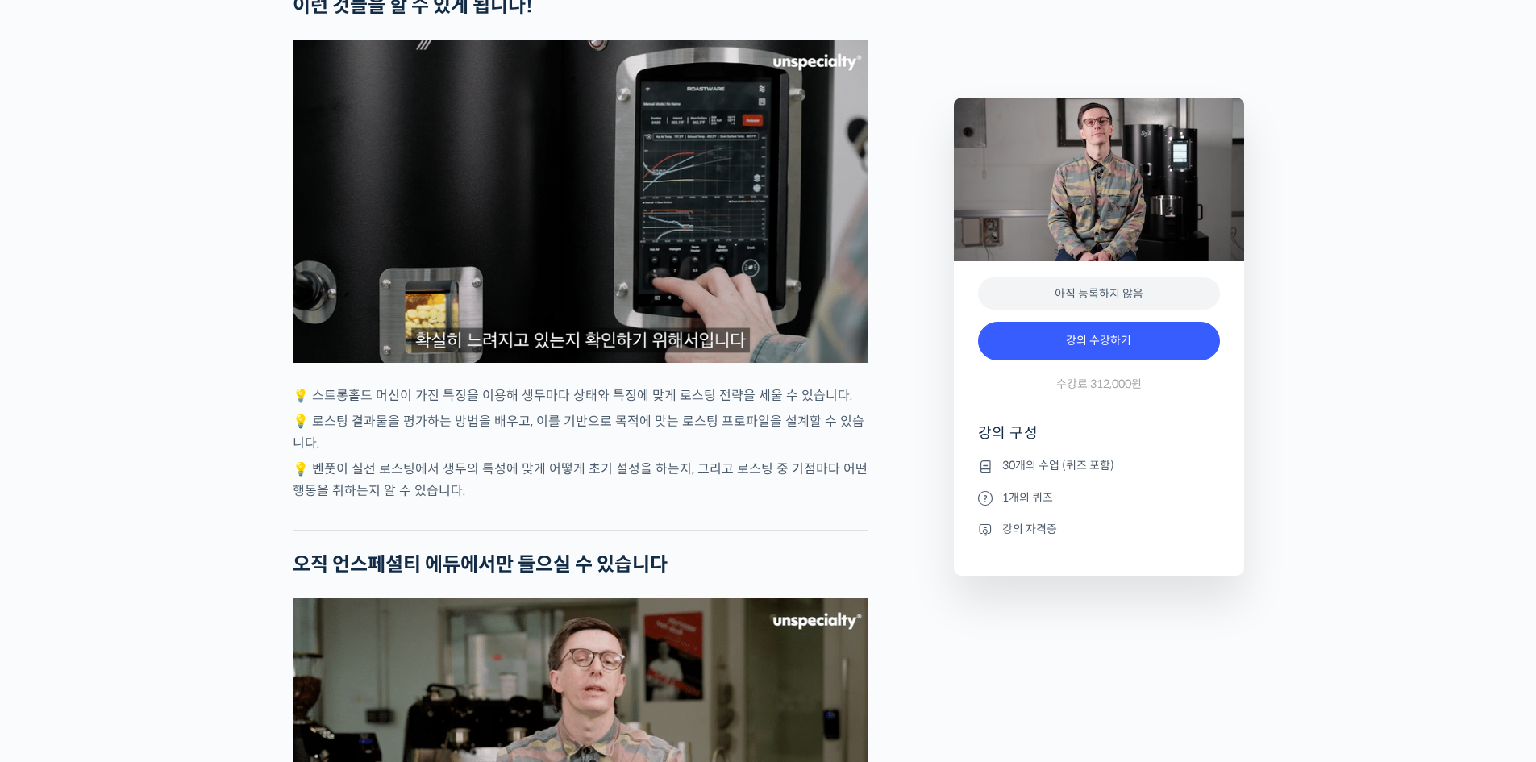
click at [685, 530] on div at bounding box center [581, 518] width 576 height 24
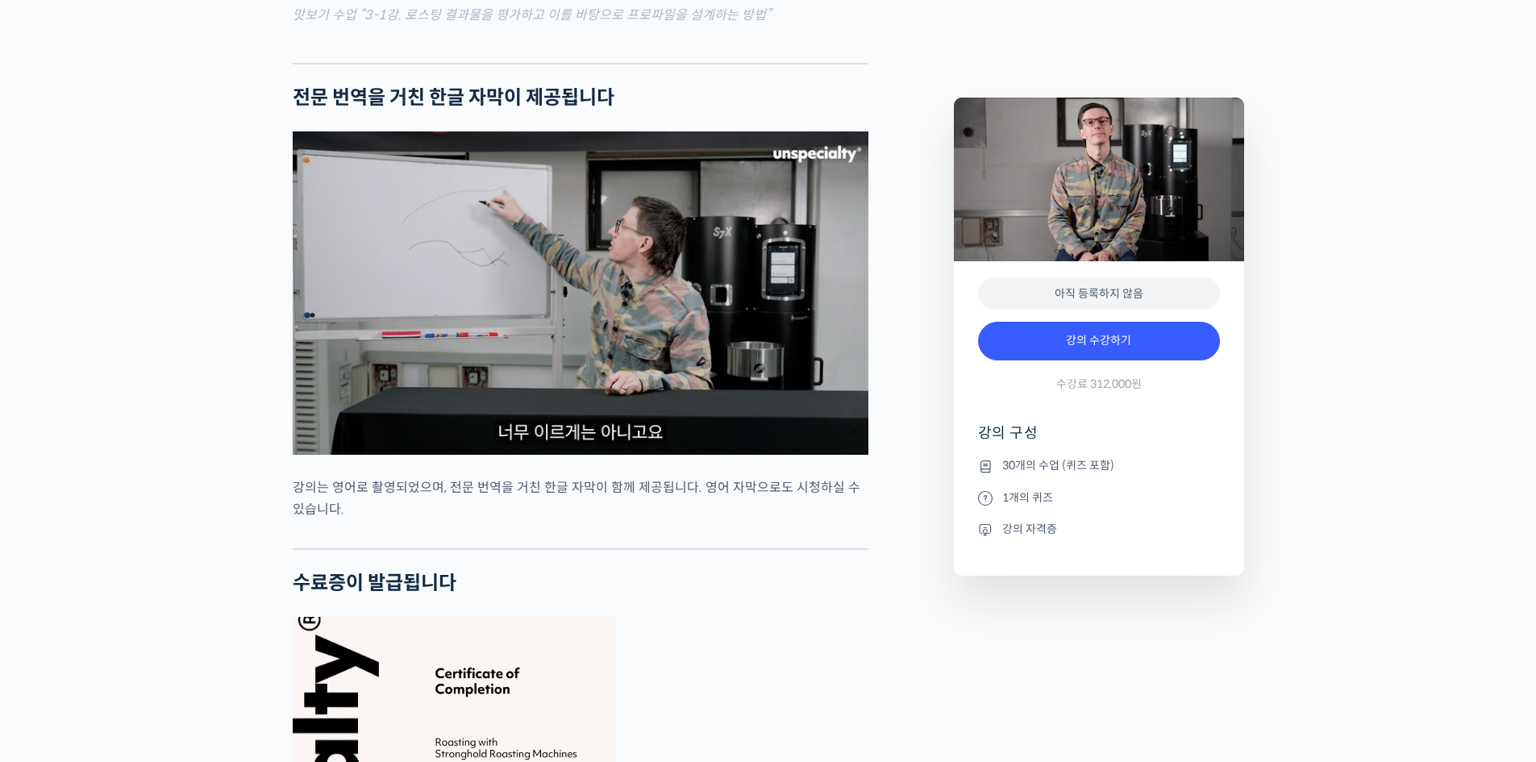
scroll to position [5806, 0]
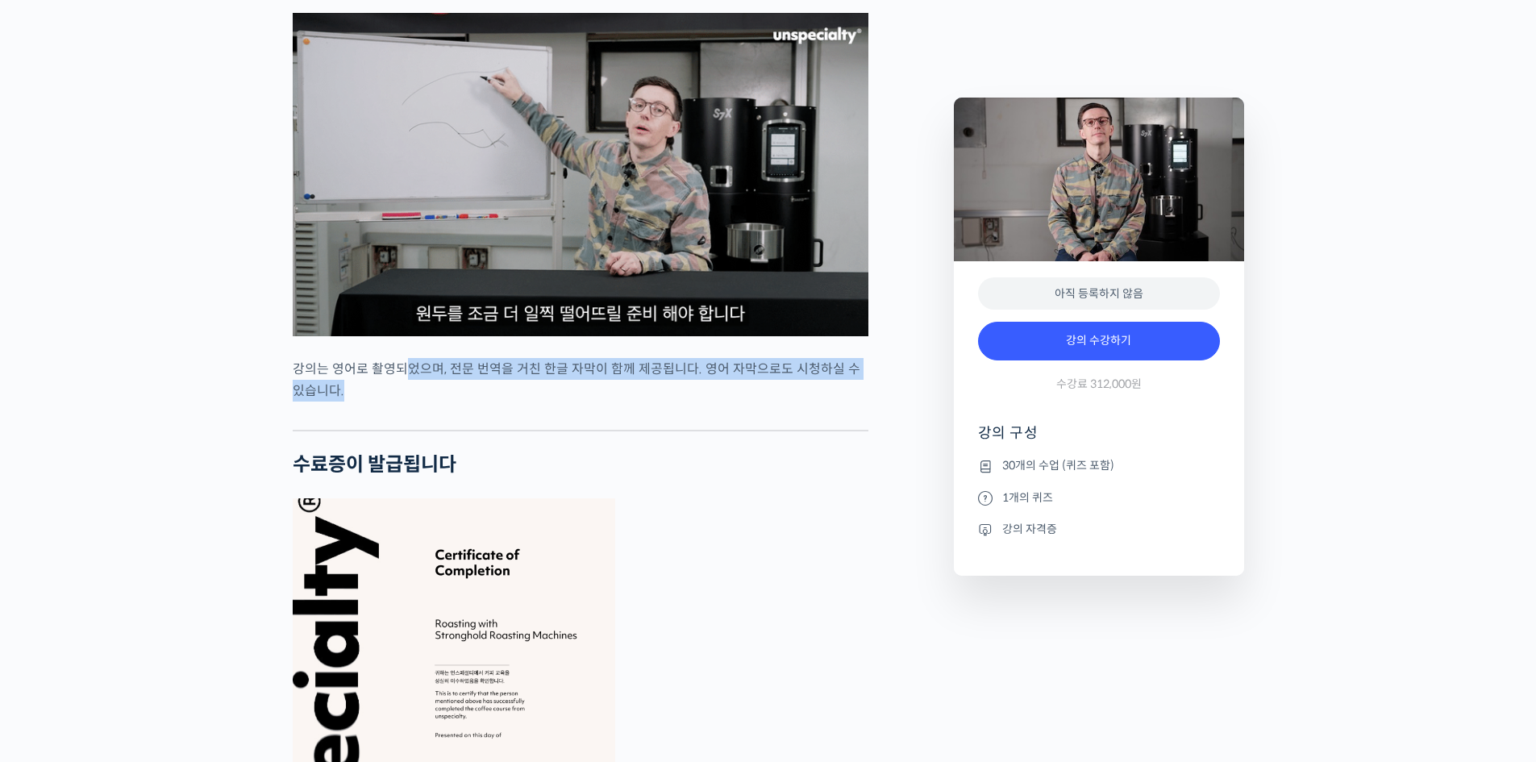
drag, startPoint x: 400, startPoint y: 394, endPoint x: 589, endPoint y: 444, distance: 195.0
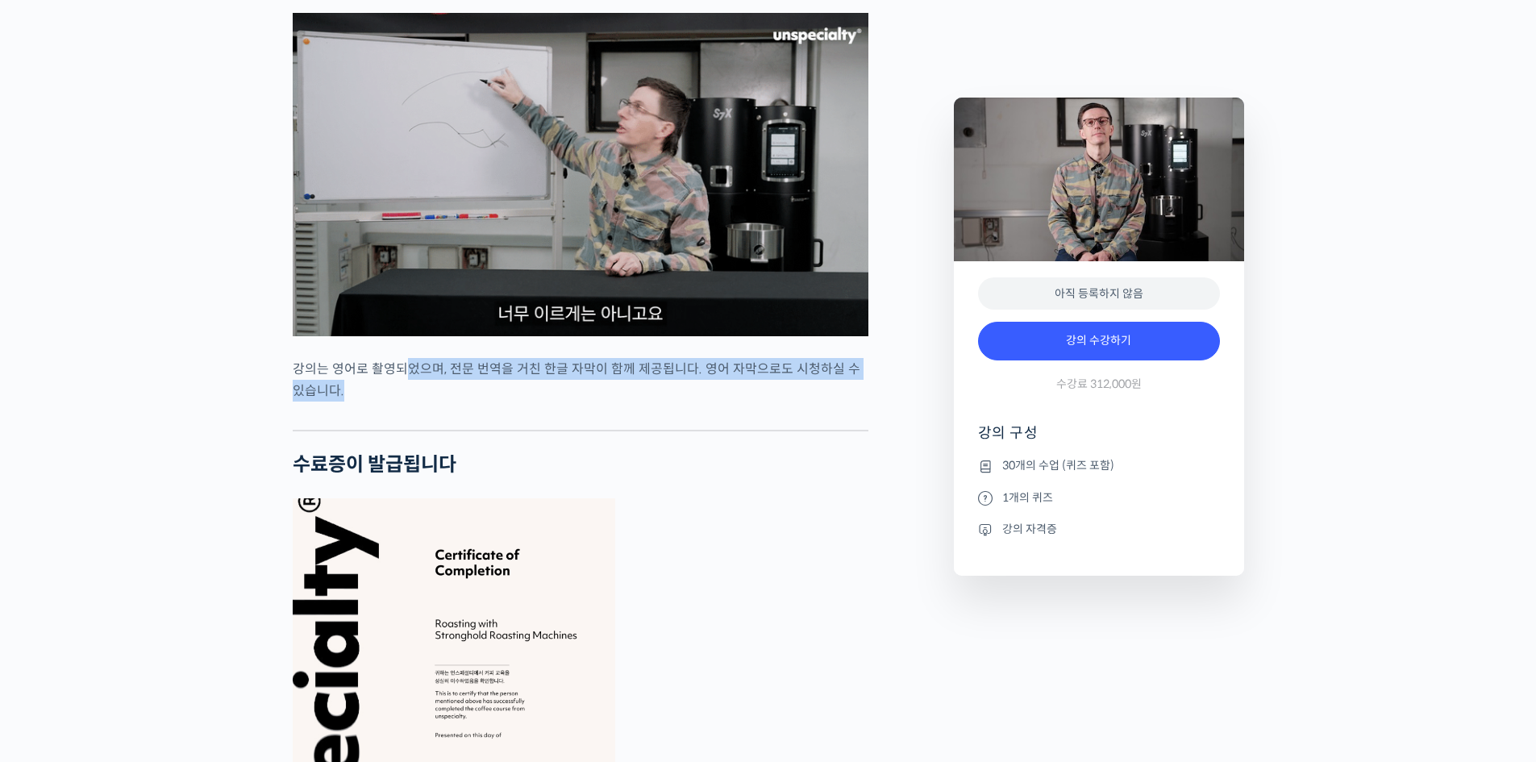
click at [589, 430] on div at bounding box center [581, 418] width 576 height 24
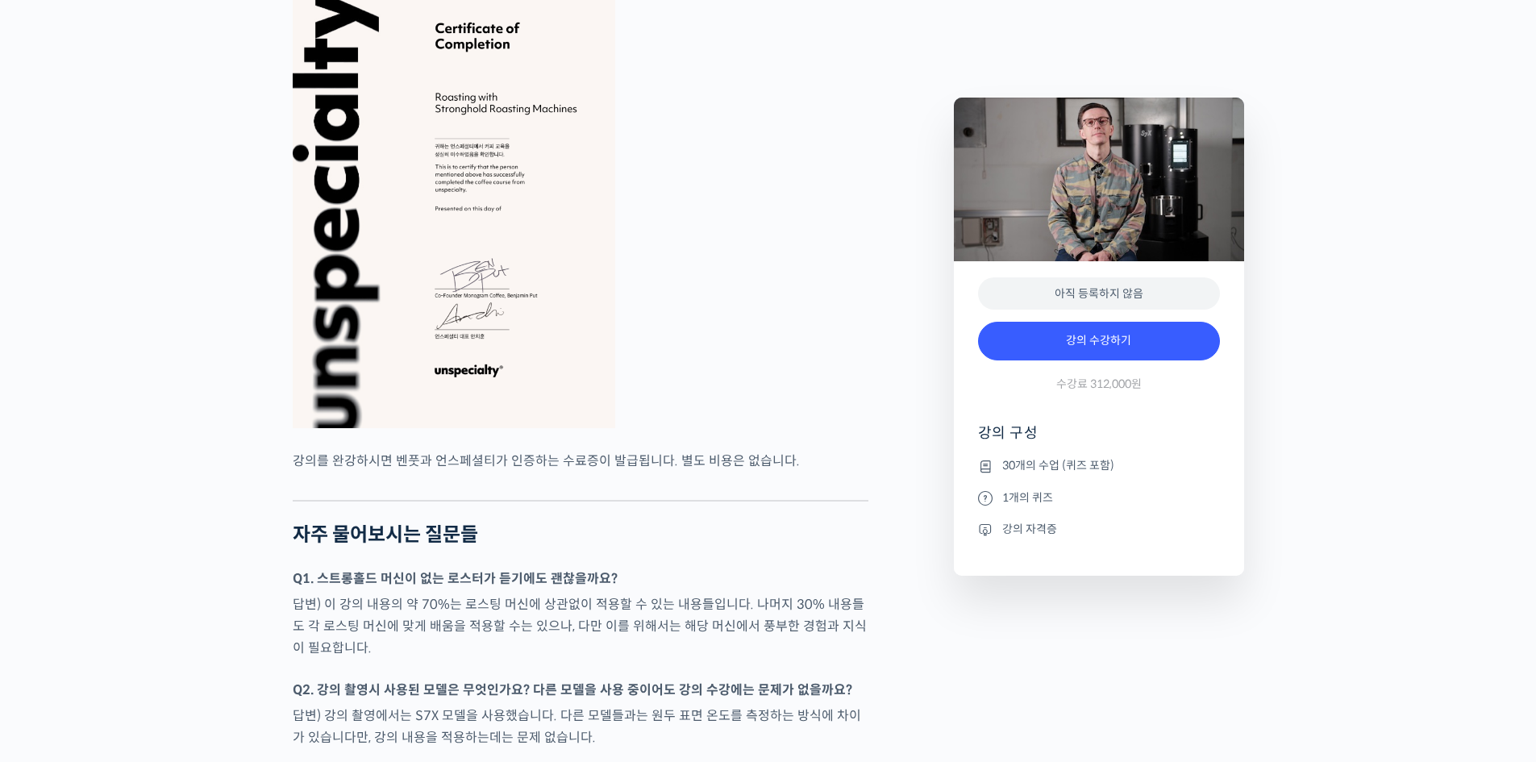
scroll to position [6371, 0]
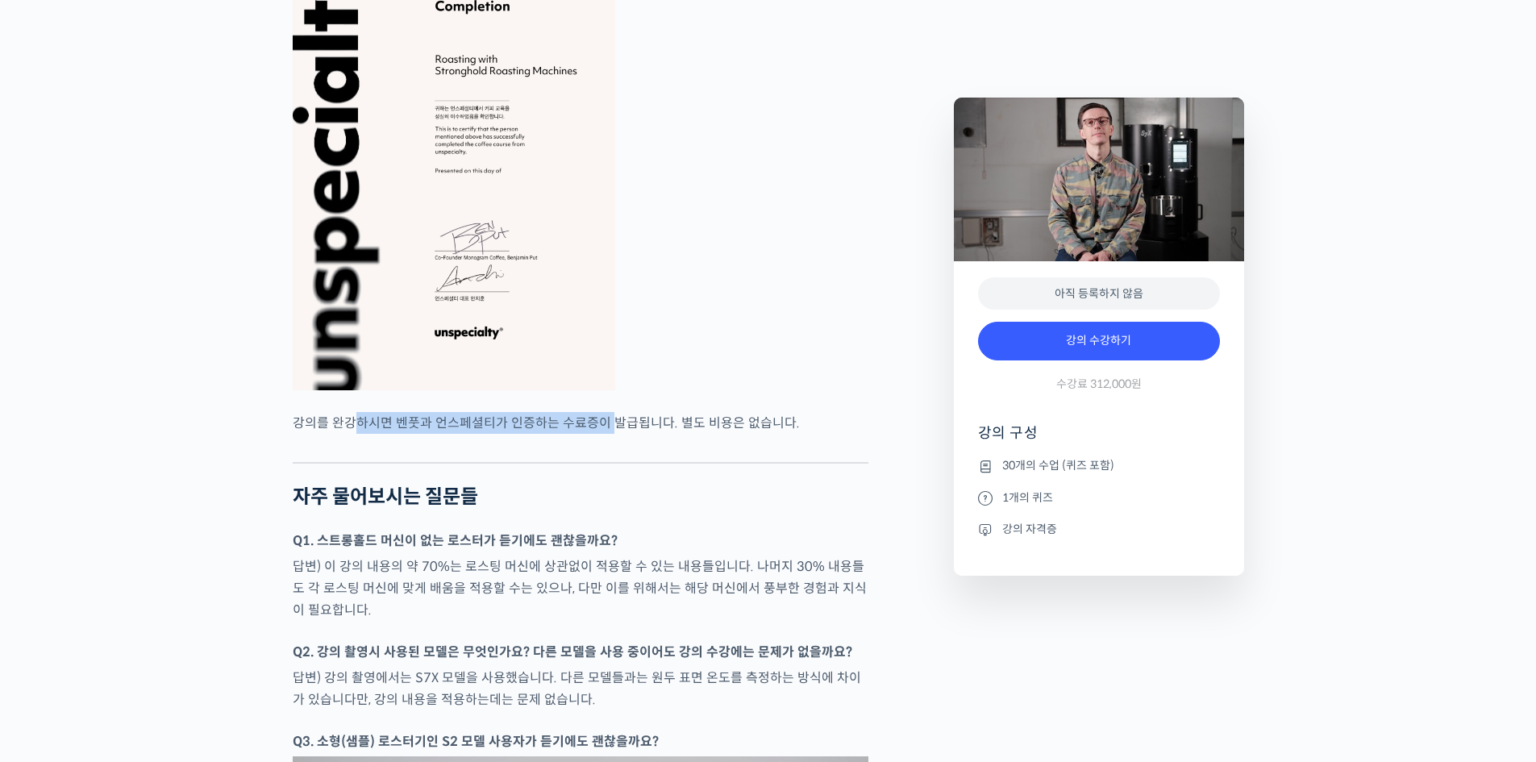
drag, startPoint x: 357, startPoint y: 454, endPoint x: 610, endPoint y: 467, distance: 252.7
click at [610, 434] on p "강의를 완강하시면 벤풋과 언스페셜티가 인증하는 수료증이 발급됩니다. 별도 비용은 없습니다." at bounding box center [581, 423] width 576 height 22
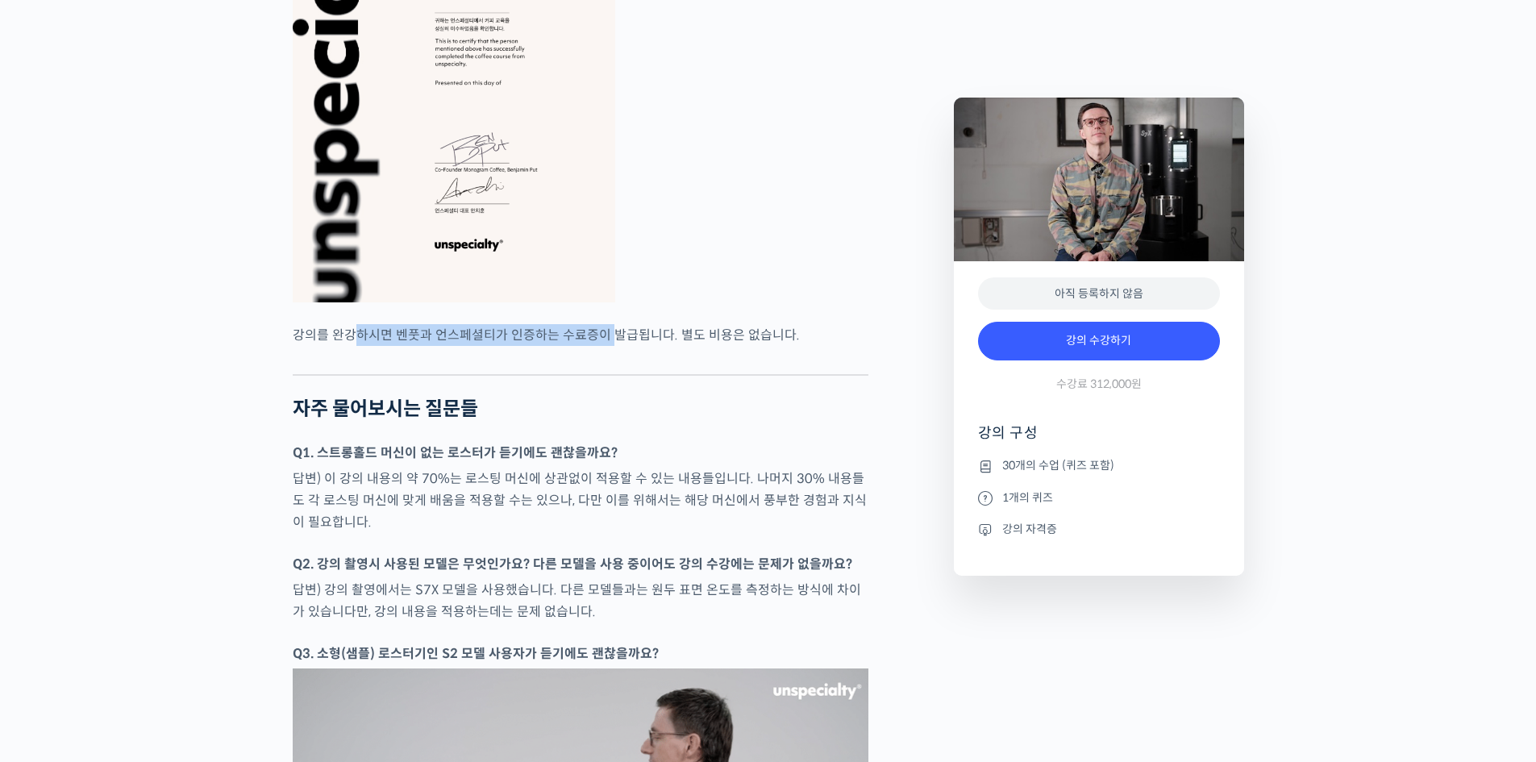
scroll to position [6532, 0]
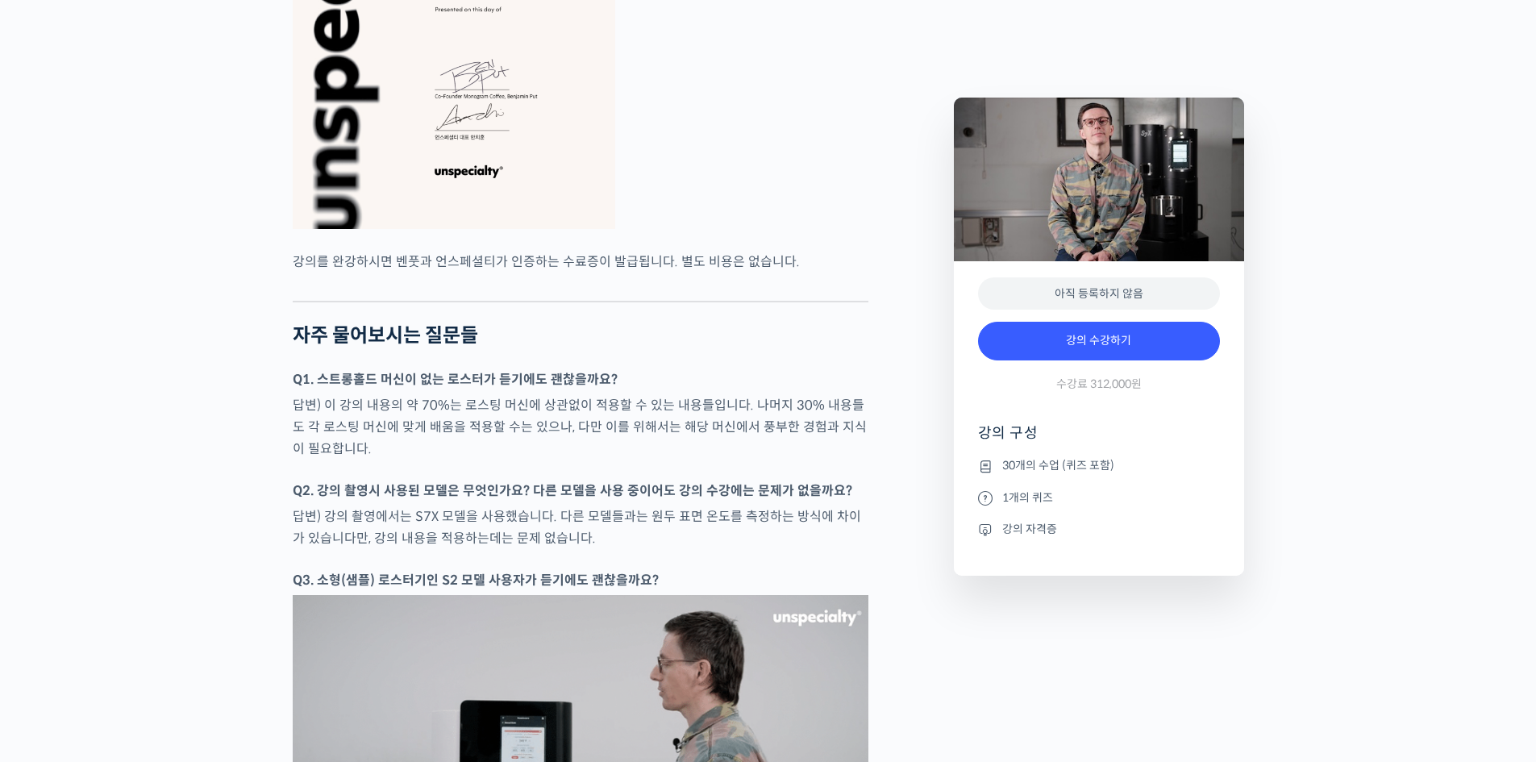
click at [357, 388] on strong "Q1. 스트롱홀드 머신이 없는 로스터가 듣기에도 괜찮을까요?" at bounding box center [455, 379] width 325 height 17
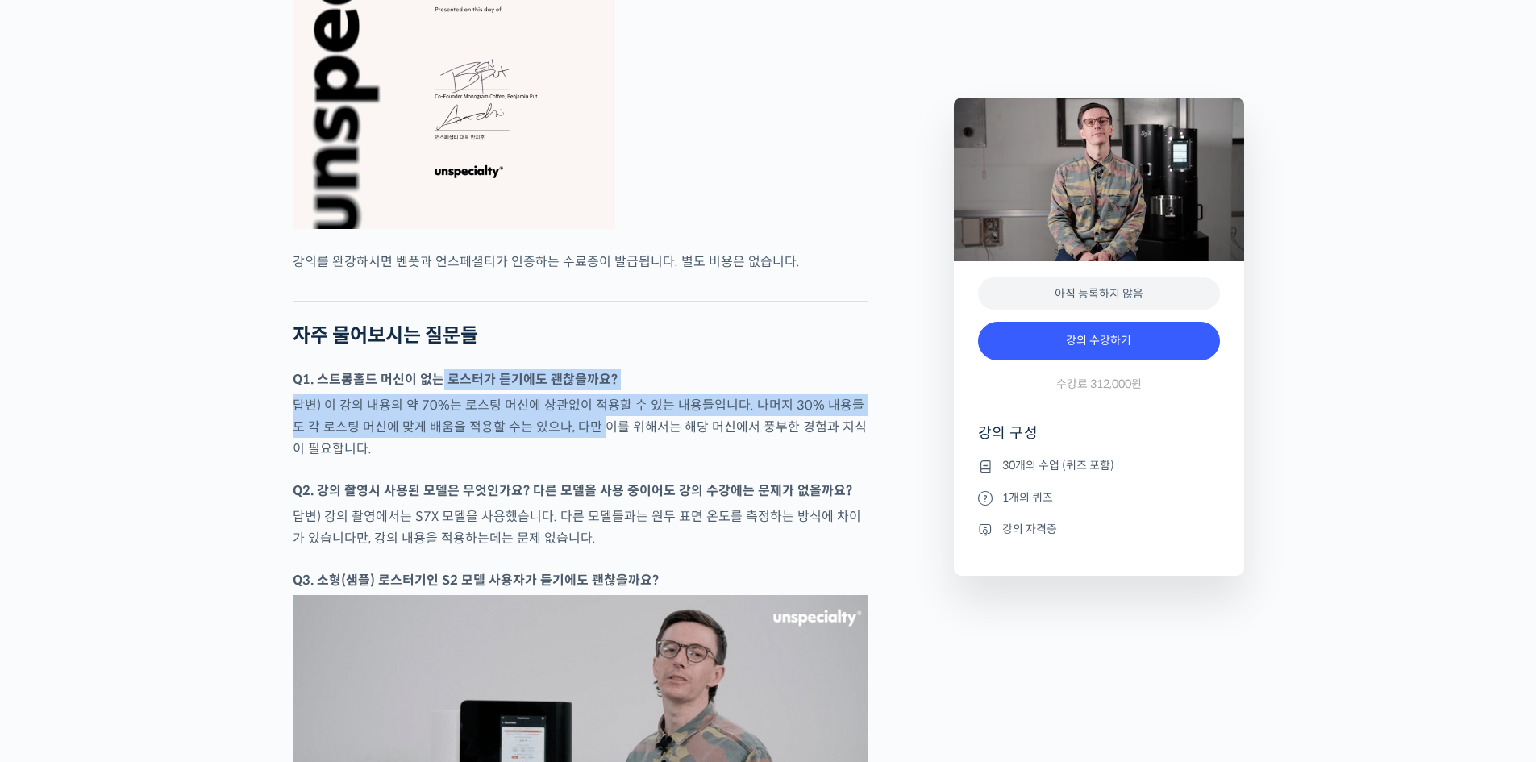
drag, startPoint x: 510, startPoint y: 427, endPoint x: 589, endPoint y: 464, distance: 87.6
click at [590, 460] on p "답변) 이 강의 내용의 약 70%는 로스팅 머신에 상관없이 적용할 수 있는 내용들입니다. 나머지 30% 내용들도 각 로스팅 머신에 맞게 배움을…" at bounding box center [581, 426] width 576 height 65
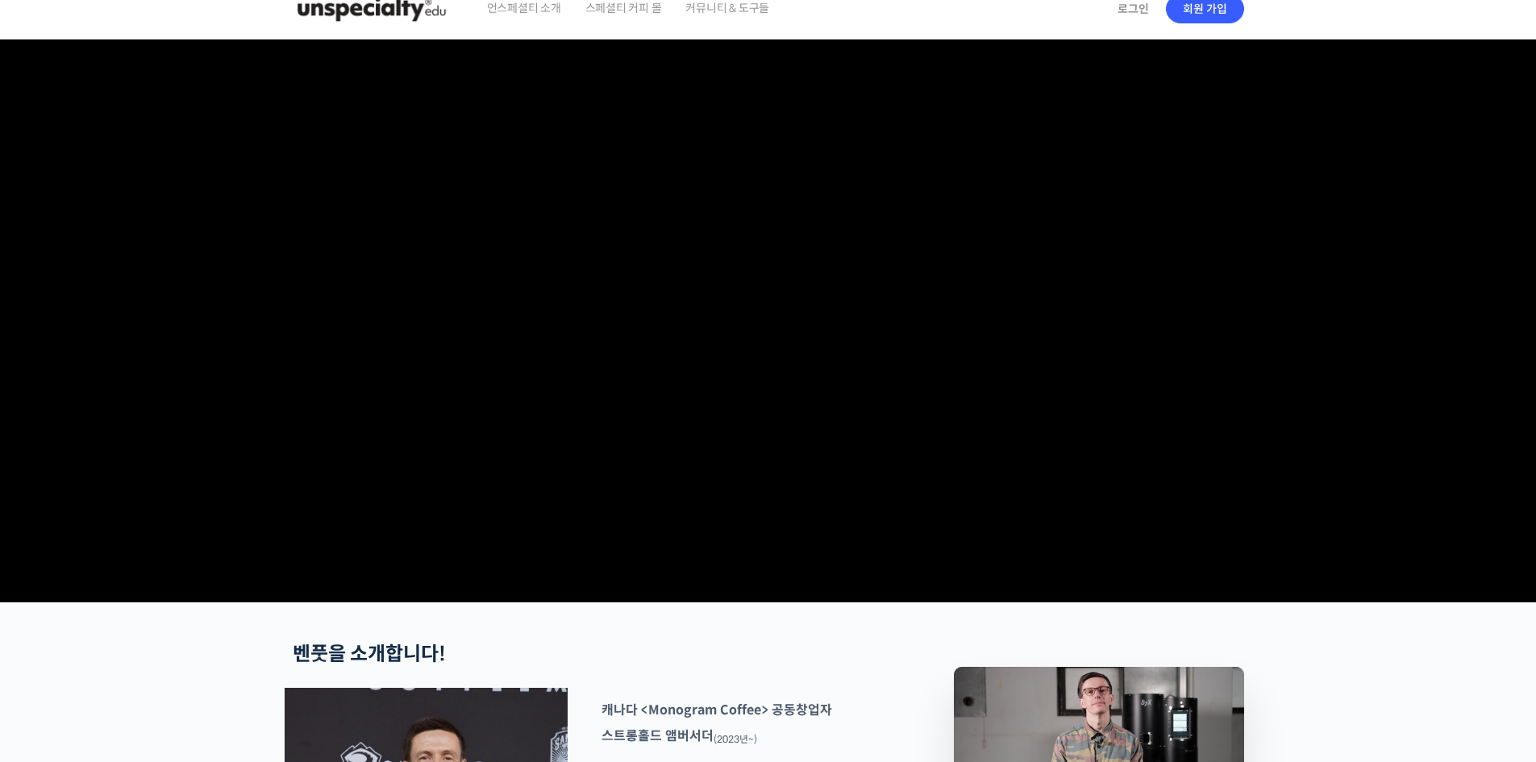
scroll to position [0, 0]
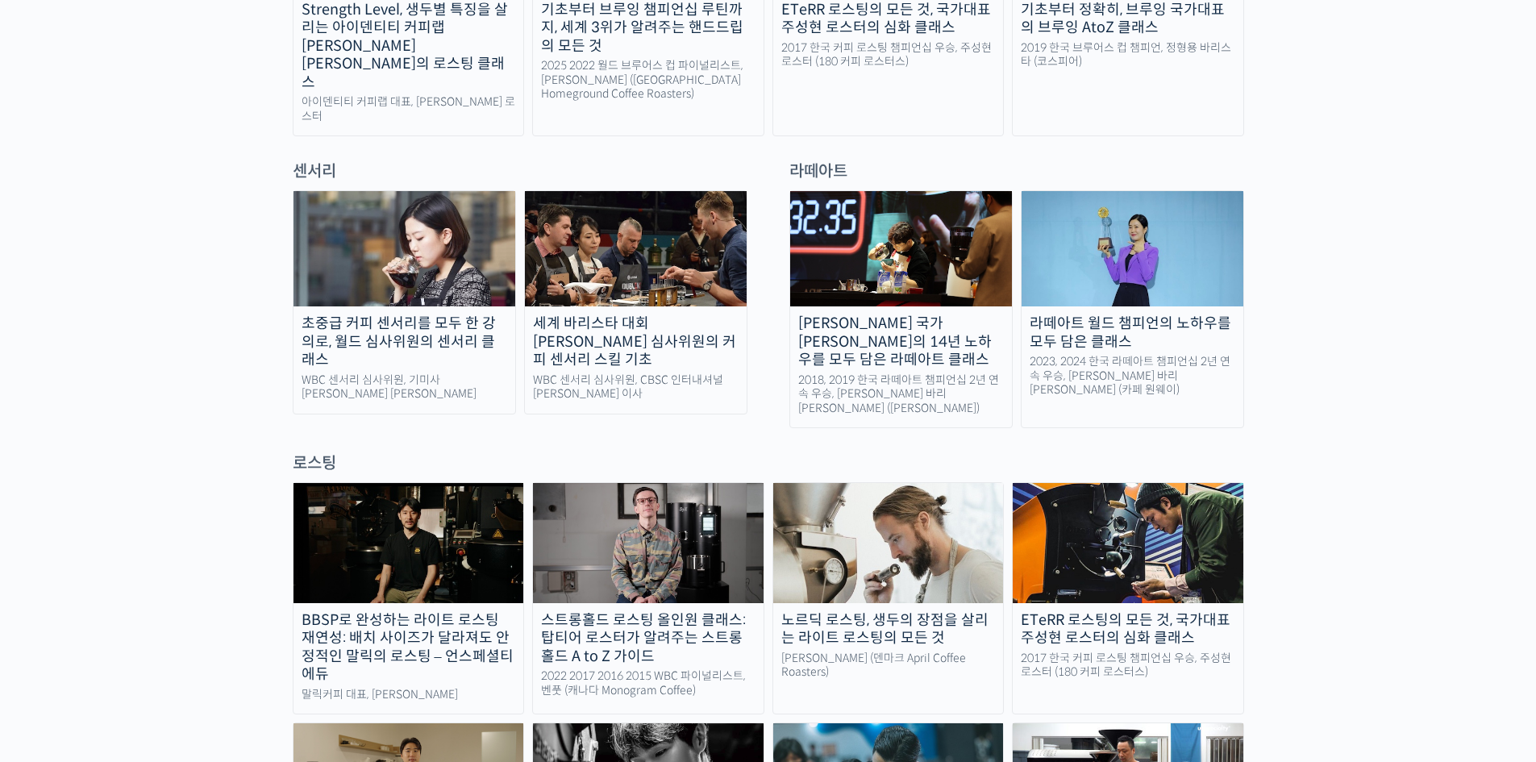
scroll to position [1290, 0]
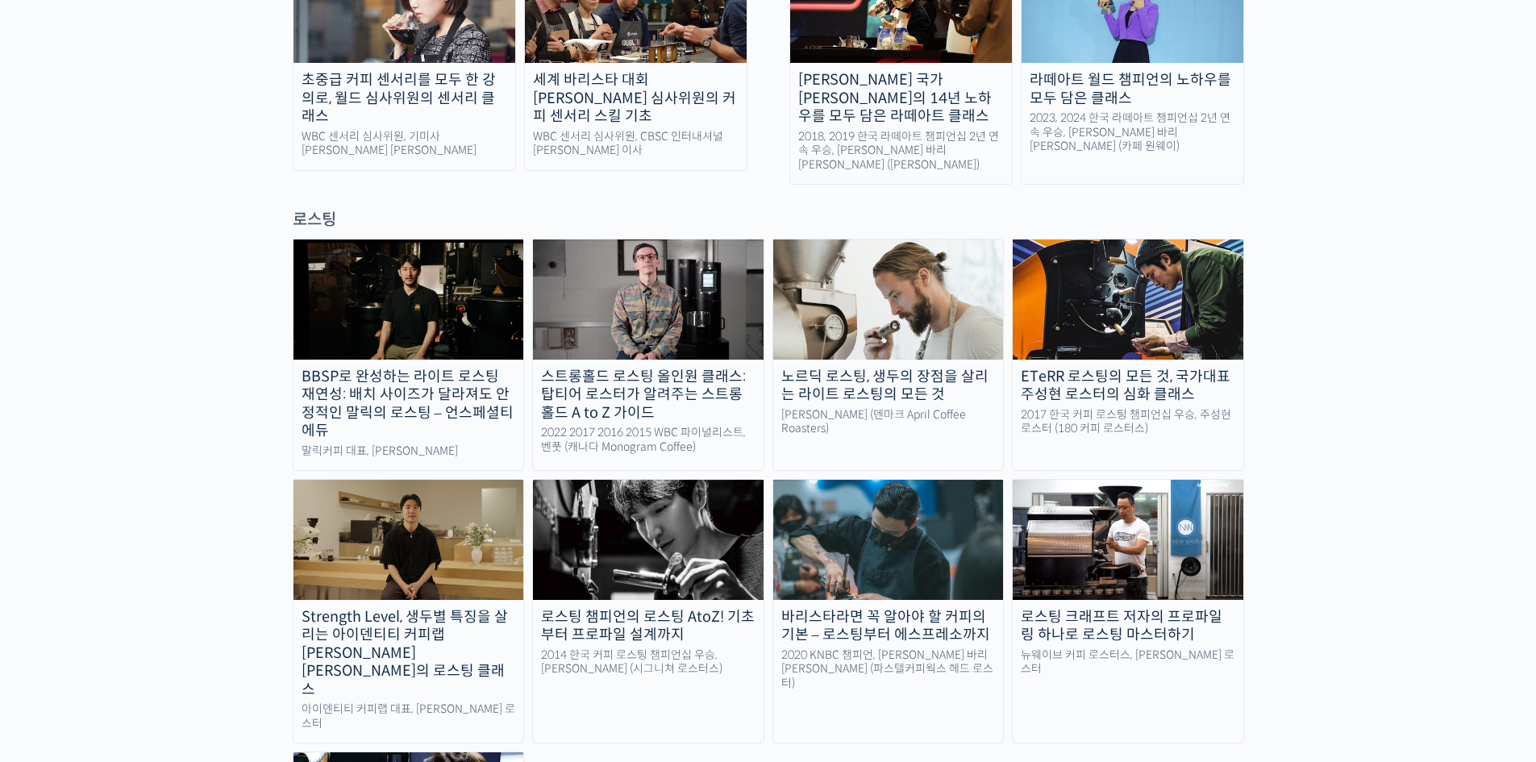
click at [597, 368] on div "스트롱홀드 로스팅 올인원 클래스: 탑티어 로스터가 알려주는 스트롱홀드 A to Z 가이드" at bounding box center [648, 395] width 231 height 55
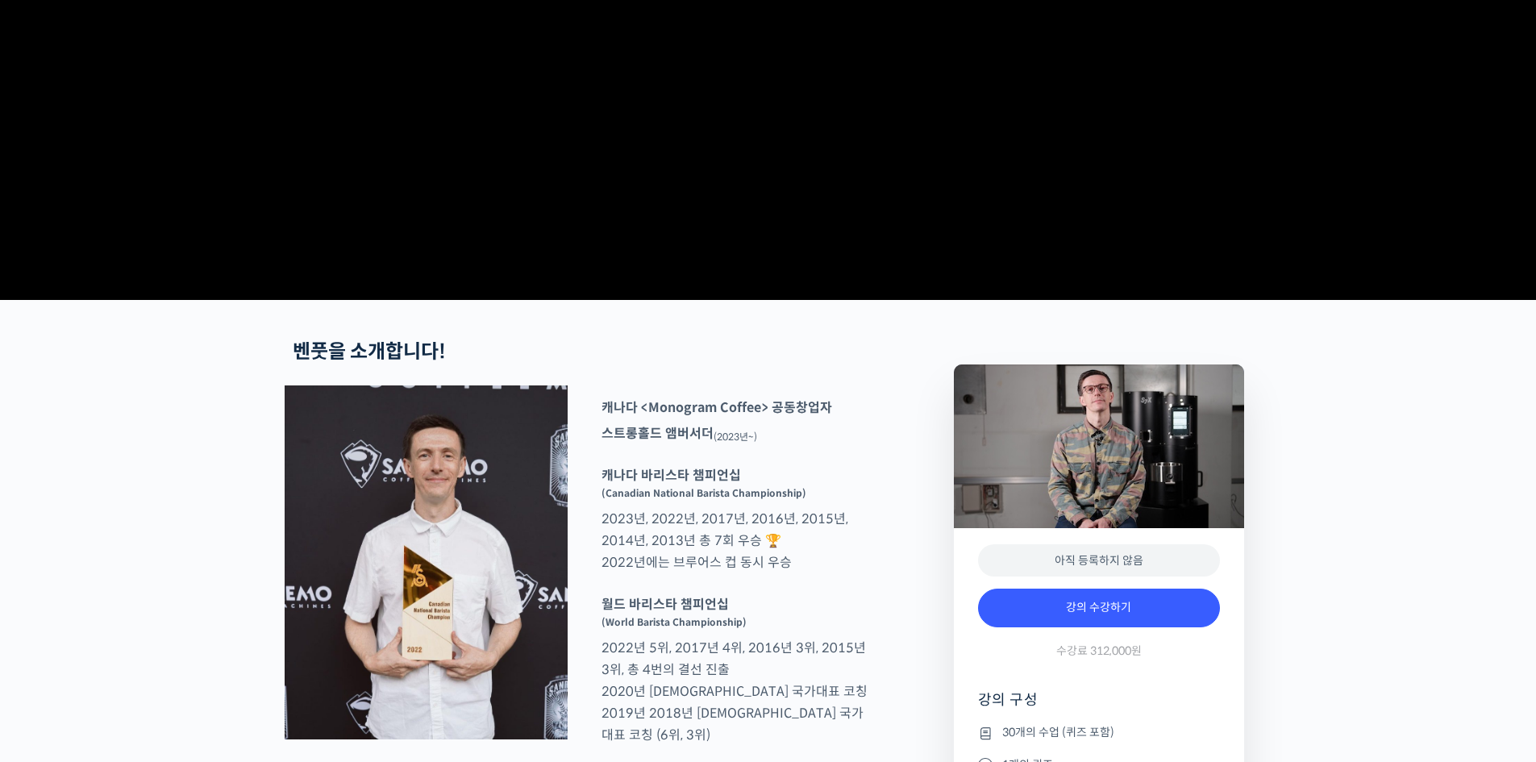
scroll to position [81, 0]
